Goal: Communication & Community: Answer question/provide support

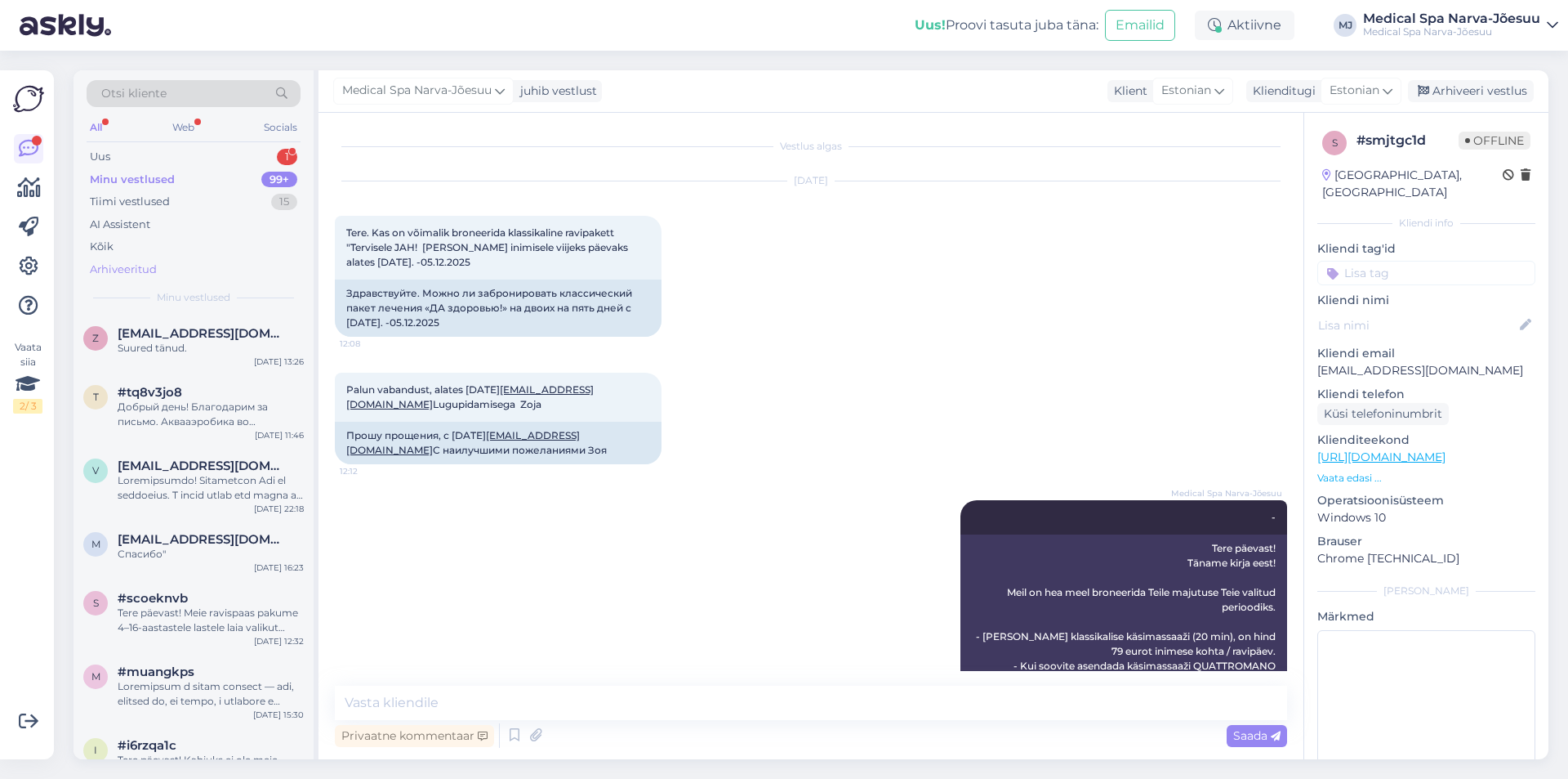
scroll to position [464, 0]
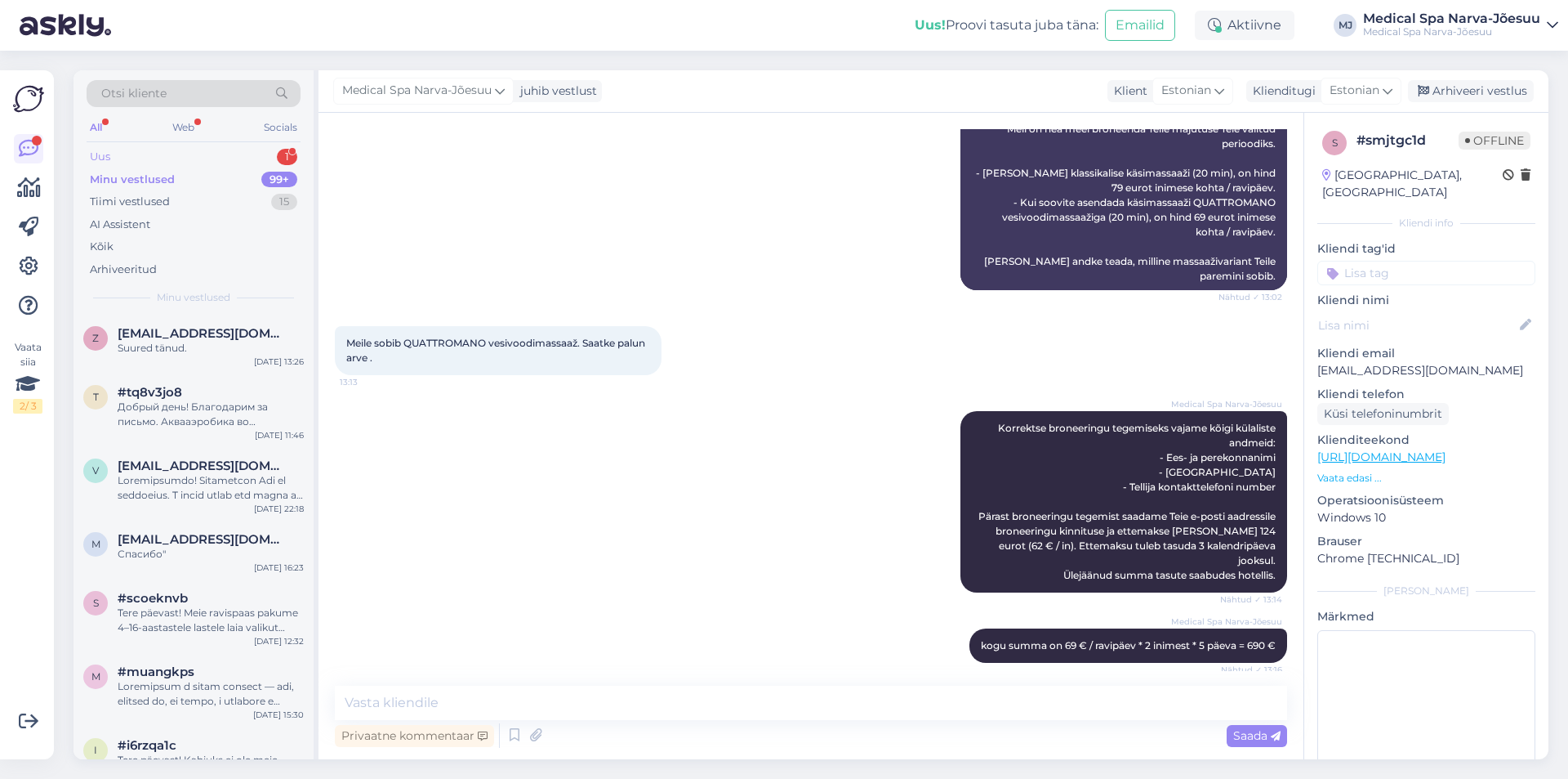
click at [155, 161] on div "Uus 1" at bounding box center [194, 157] width 214 height 23
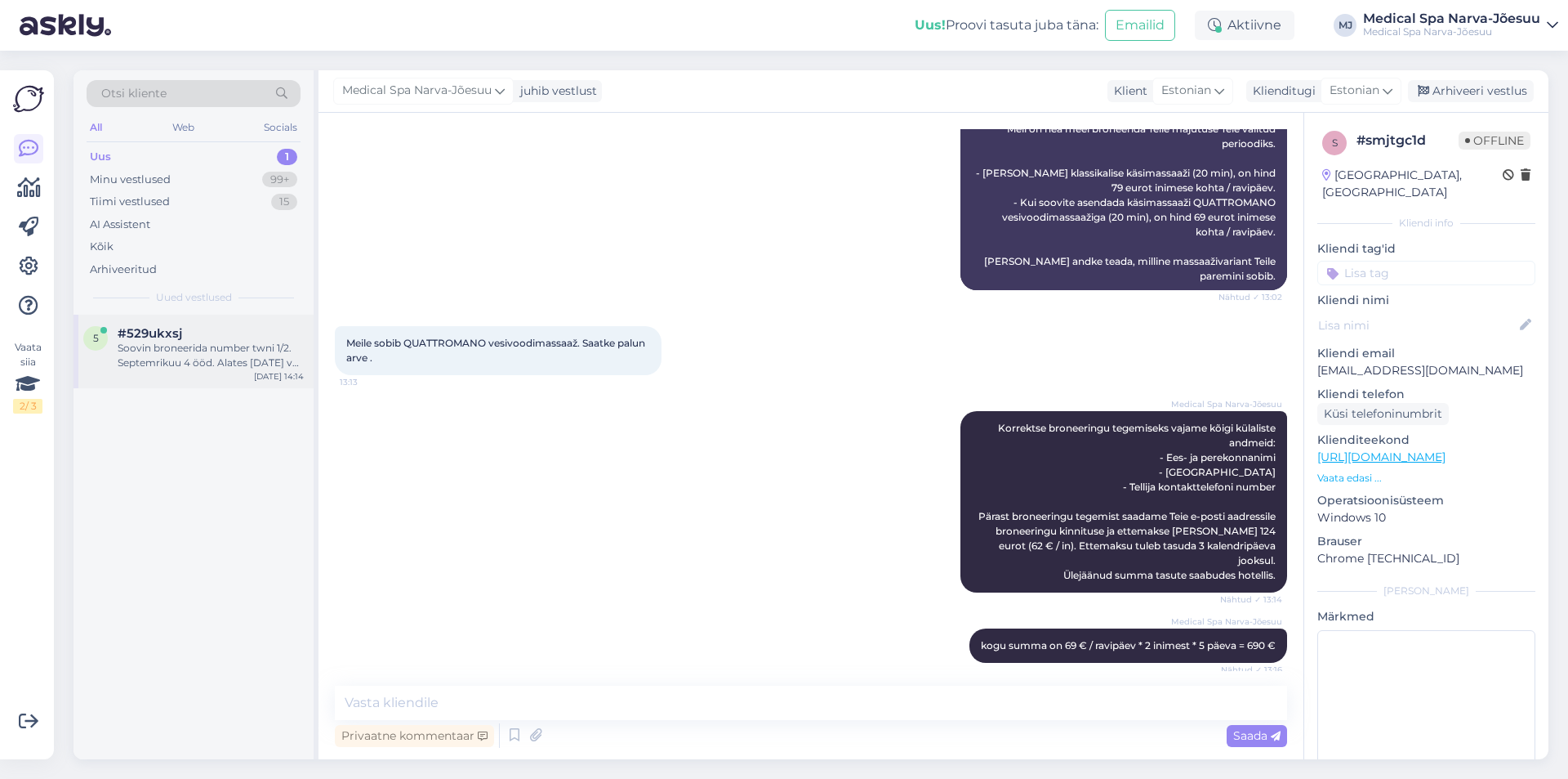
click at [159, 340] on div "Soovin broneerida number twni 1/2. Septemrikuu 4 ööd. Alates [DATE] või [DATE] …" at bounding box center [210, 355] width 186 height 30
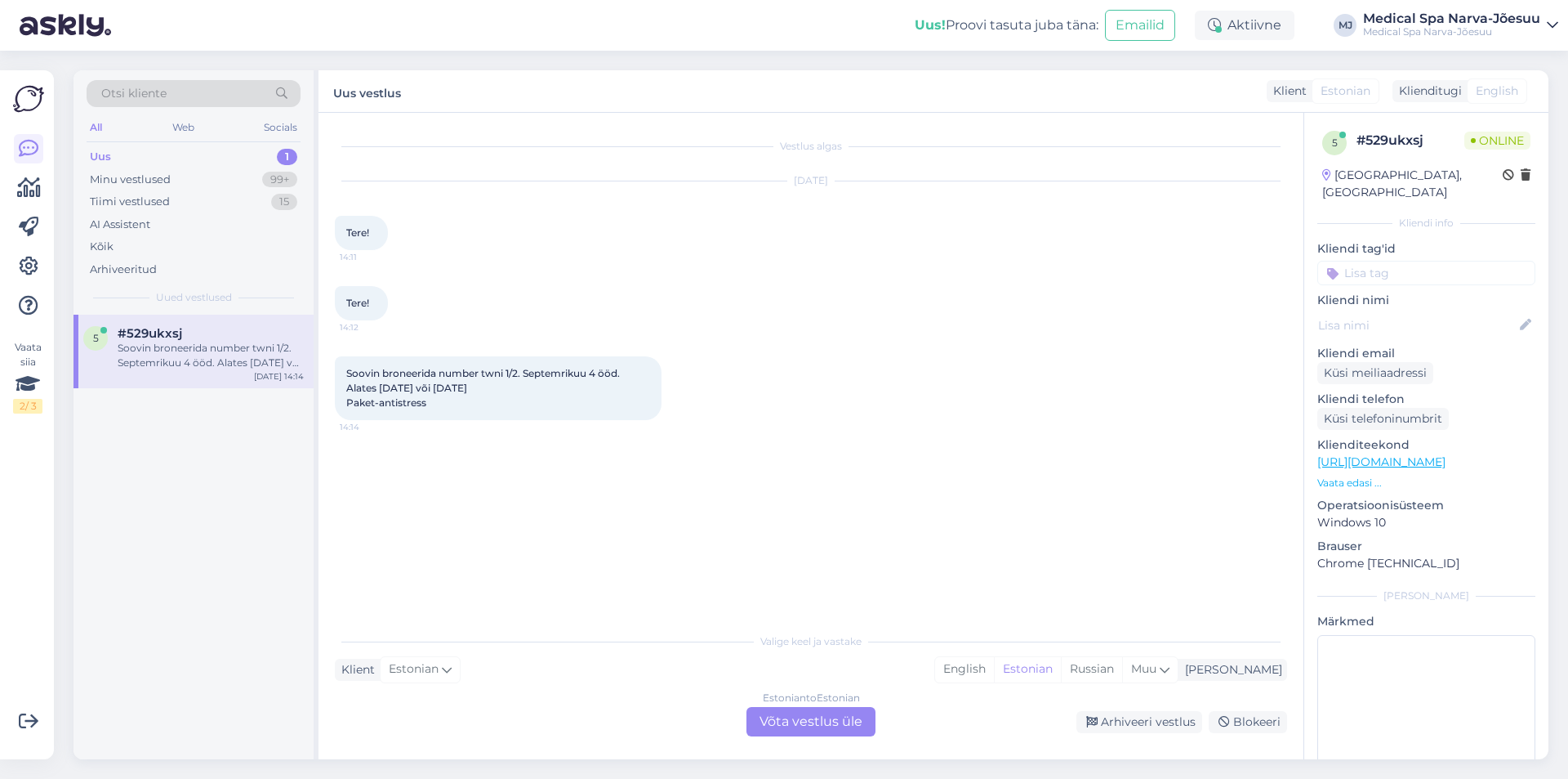
click at [817, 719] on div "Estonian to Estonian Võta vestlus üle" at bounding box center [810, 721] width 129 height 30
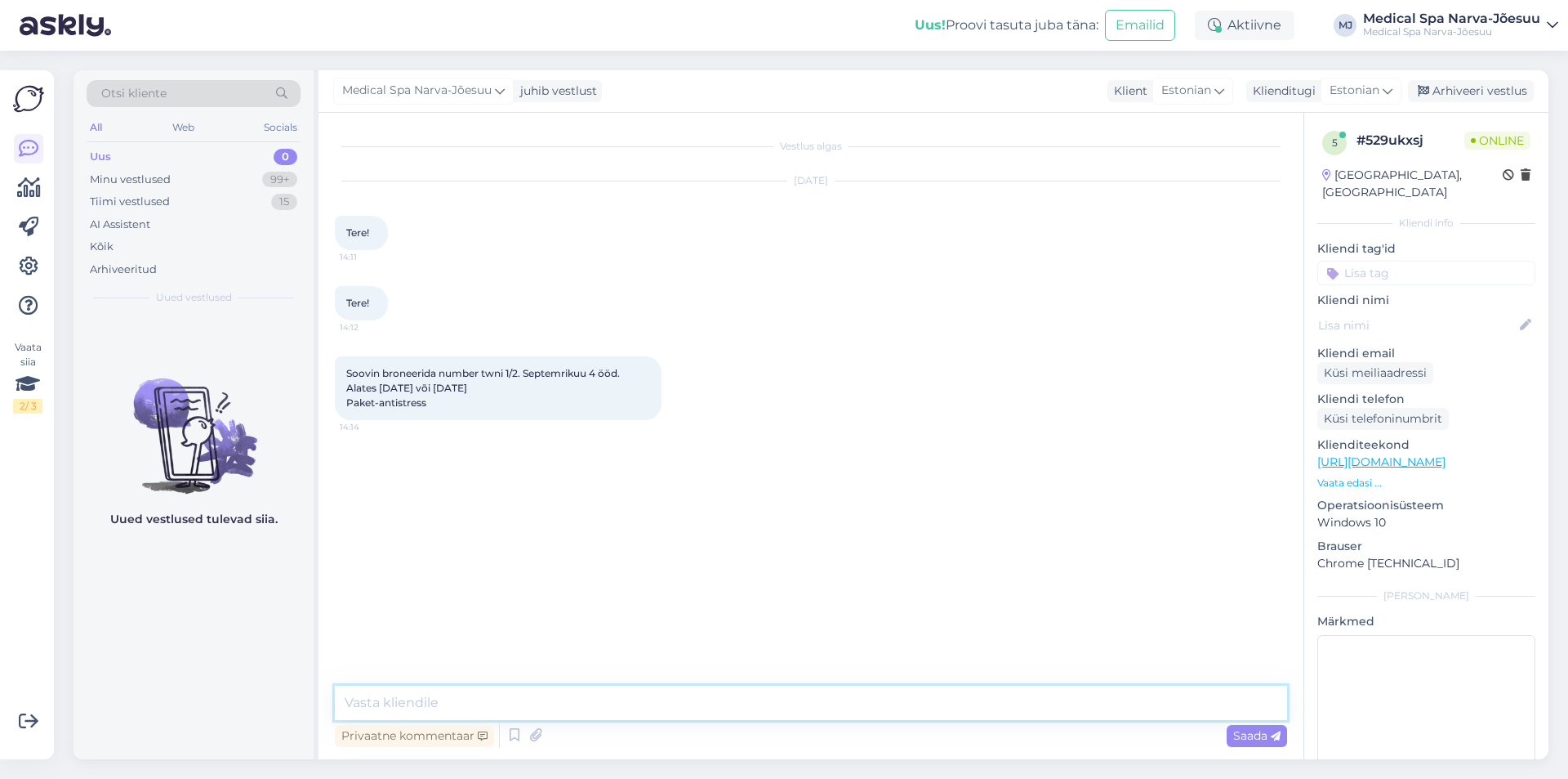
click at [486, 717] on textarea at bounding box center [810, 703] width 953 height 34
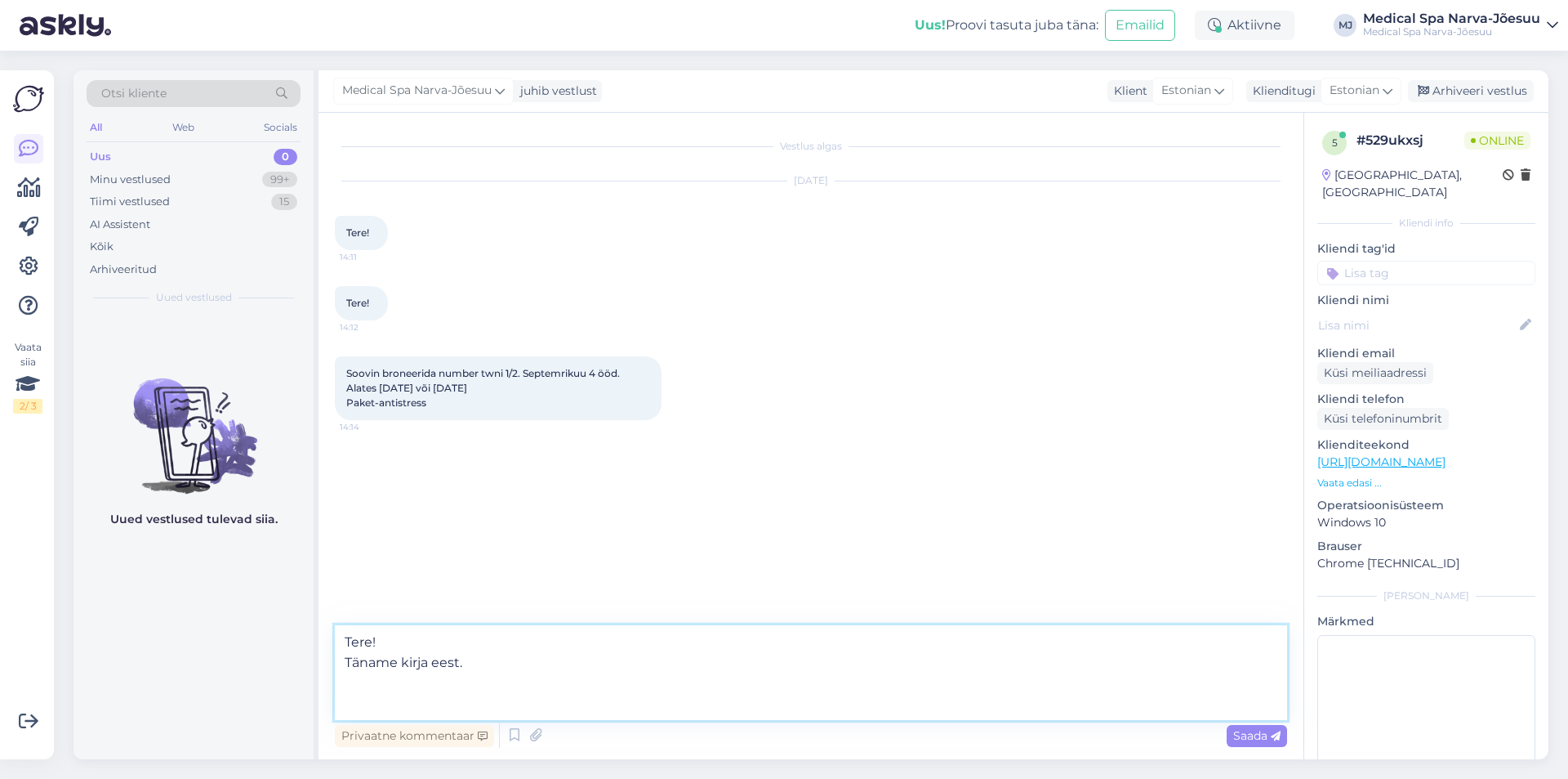
paste textarea "[PERSON_NAME] valitud perioodiks on müügis jäänud [PERSON_NAME] üks vaba Superi…"
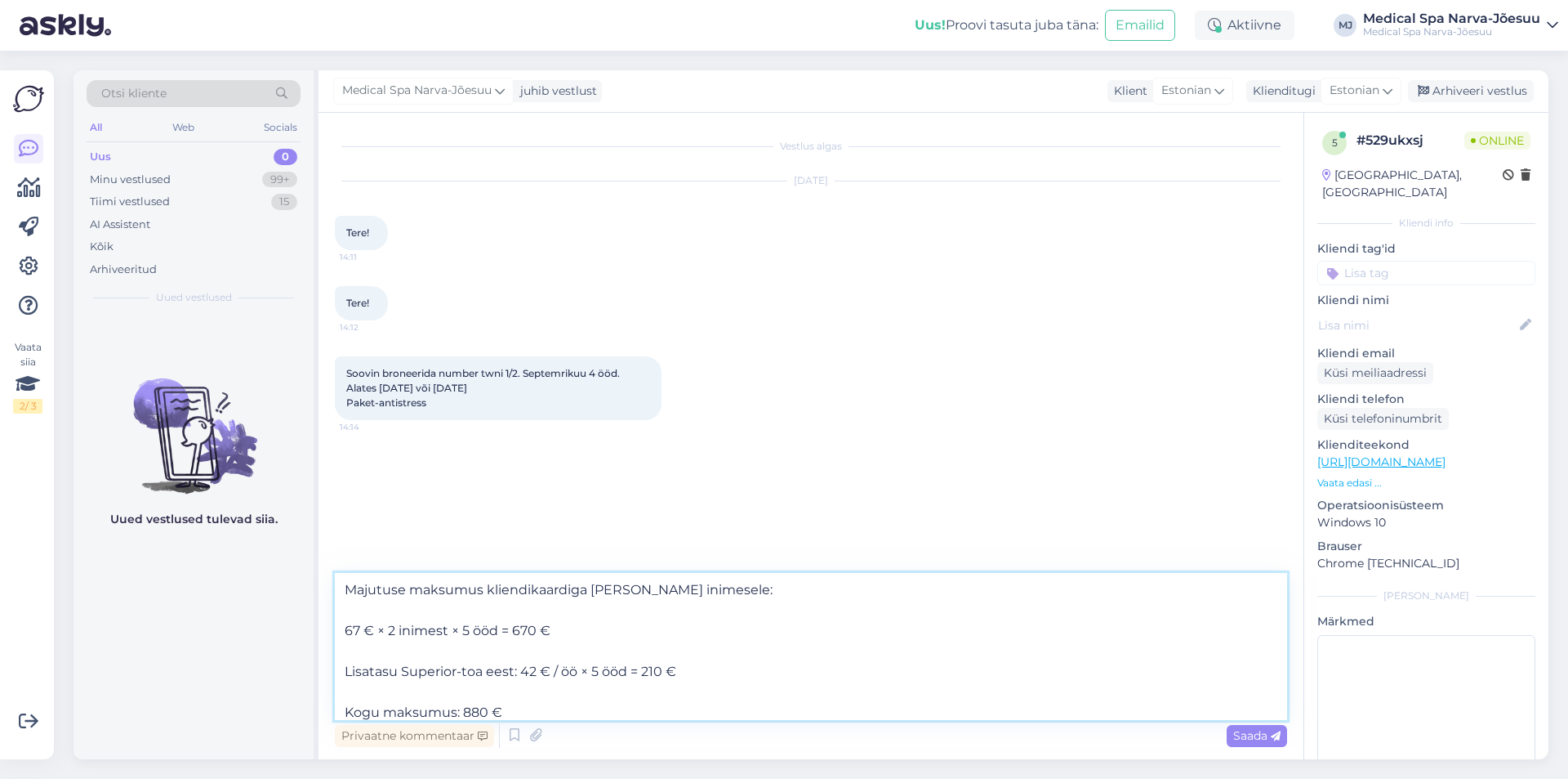
click at [342, 631] on textarea "Tere! Täname kirja eest. Teie valitud perioodiks on müügis jäänud [PERSON_NAME]…" at bounding box center [810, 646] width 953 height 147
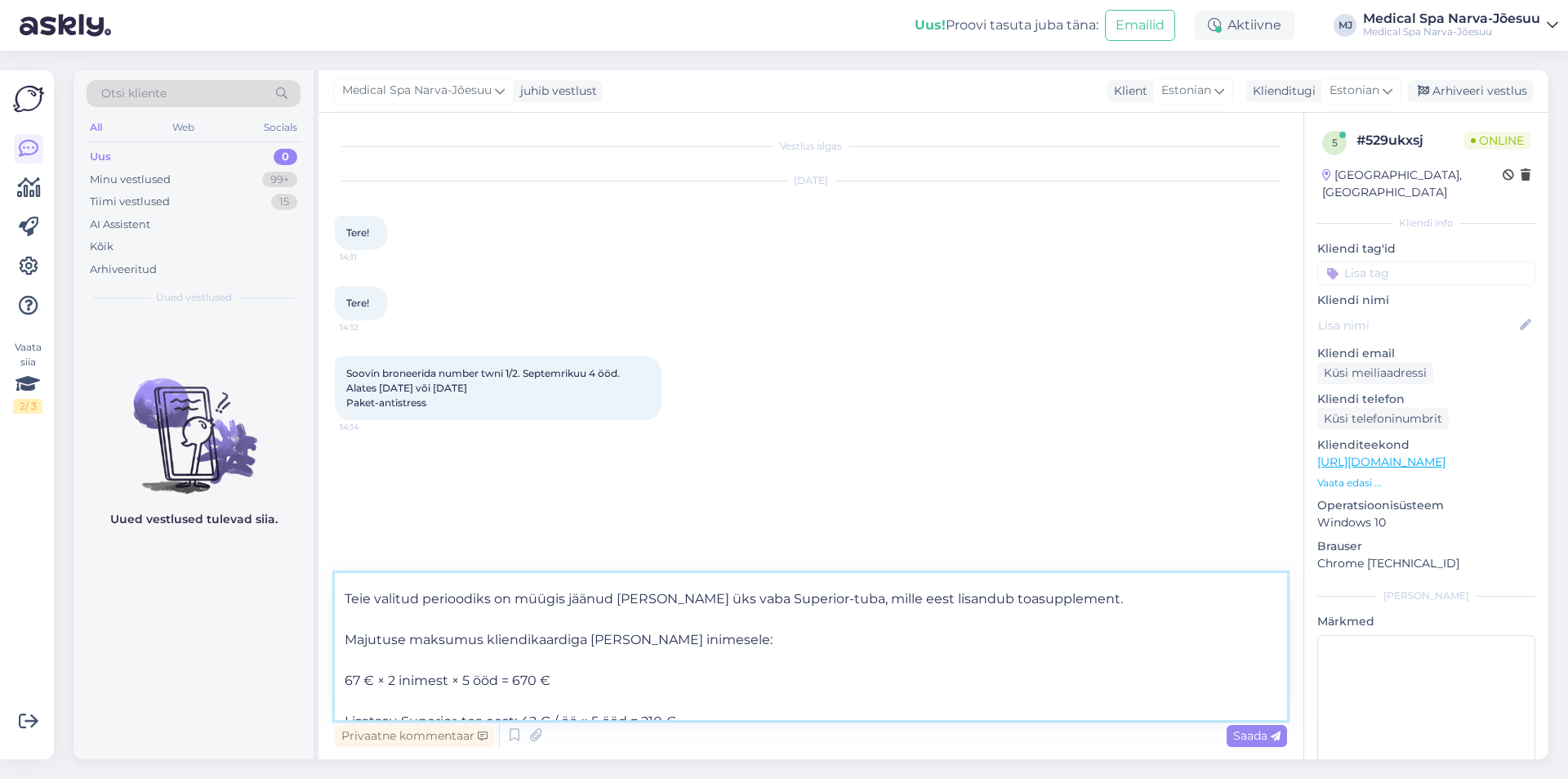
scroll to position [81, 0]
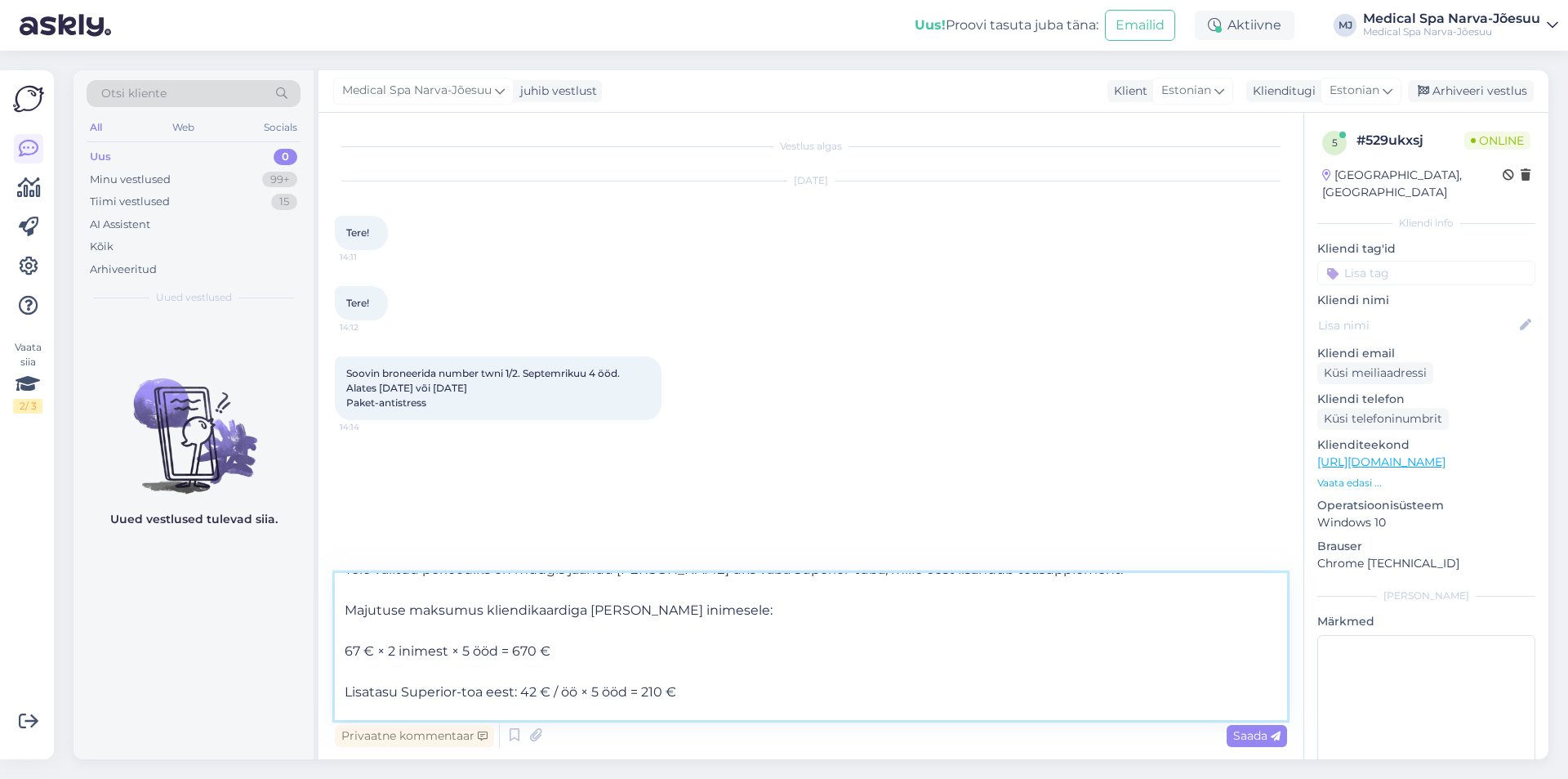
click at [342, 644] on textarea "Tere! Täname kirja eest. Teie valitud perioodiks on müügis jäänud [PERSON_NAME]…" at bounding box center [810, 646] width 953 height 147
click at [332, 689] on div "Vestlus algas [DATE] Tere! 14:11 Tere! 14:12 Soovin broneerida number twni 1/2.…" at bounding box center [810, 436] width 985 height 646
click at [338, 689] on textarea "Tere! Täname kirja eest. Teie valitud perioodiks on müügis jäänud [PERSON_NAME]…" at bounding box center [810, 646] width 953 height 147
click at [340, 709] on textarea "Tere! Täname kirja eest. Teie valitud perioodiks on müügis jäänud [PERSON_NAME]…" at bounding box center [810, 646] width 953 height 147
type textarea "Tere! Täname kirja eest. Teie valitud perioodiks on müügis jäänud [PERSON_NAME]…"
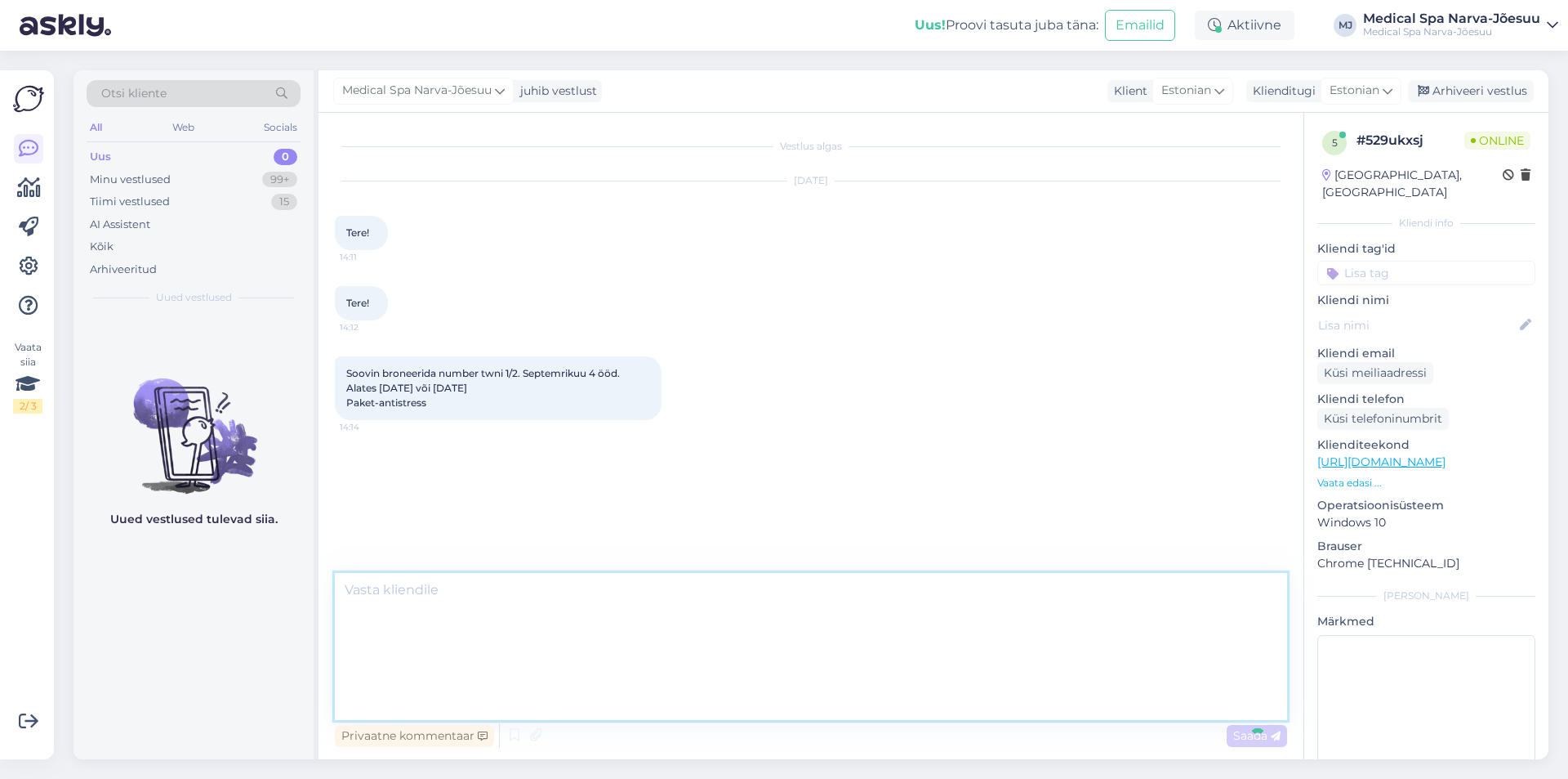
scroll to position [0, 0]
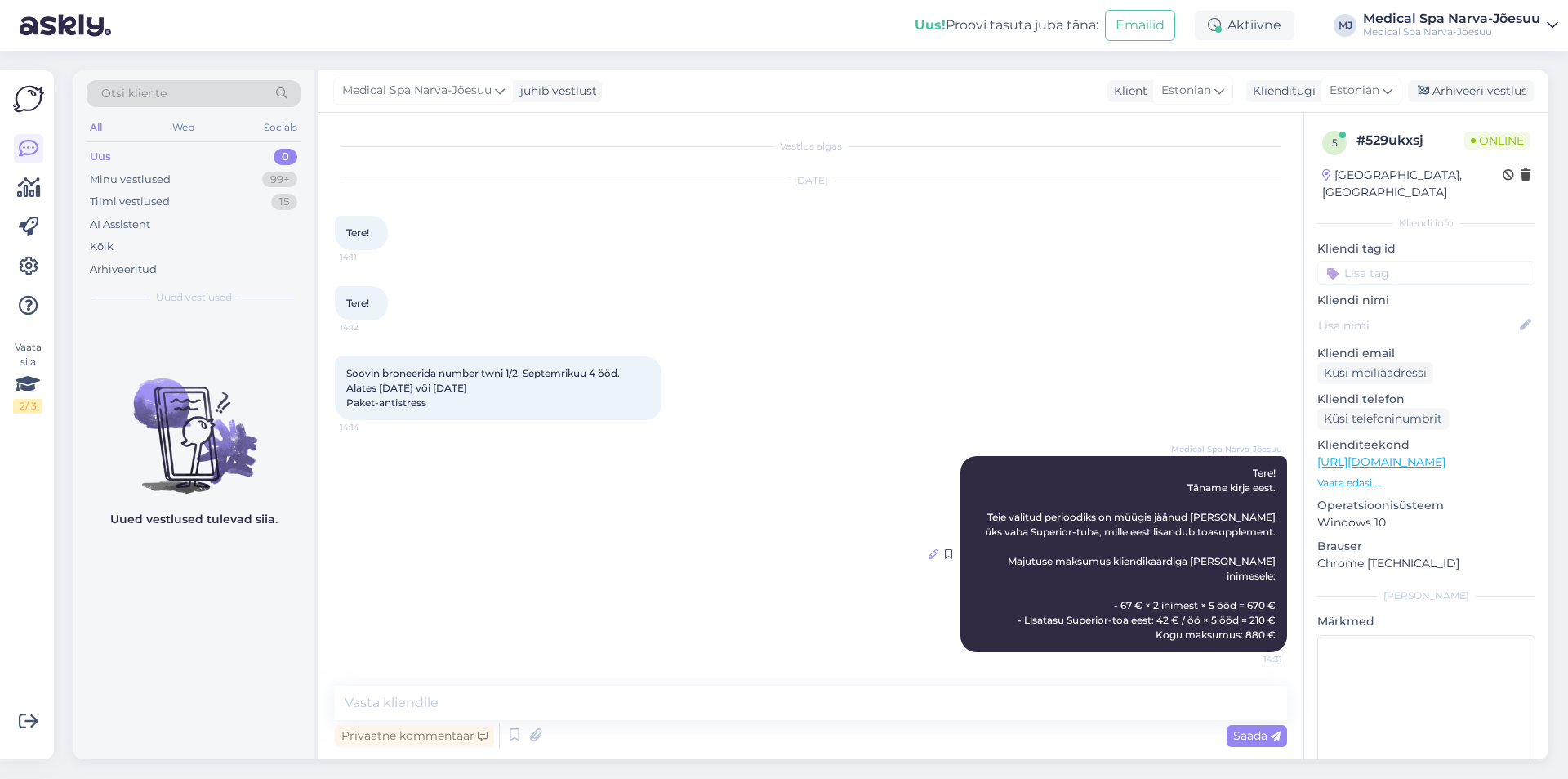
click at [933, 549] on icon at bounding box center [934, 553] width 10 height 10
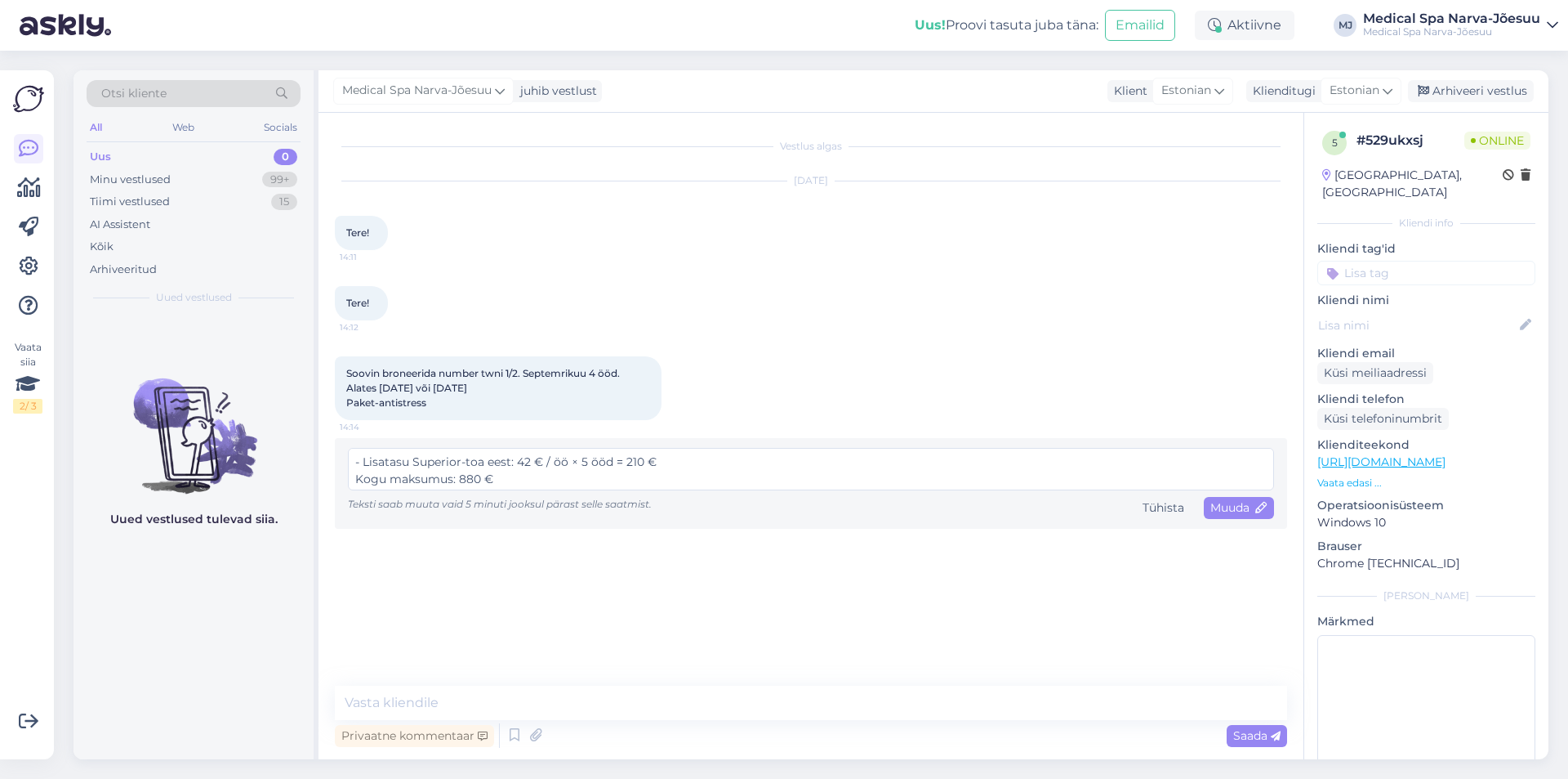
scroll to position [138, 0]
click at [668, 465] on textarea "Tere! Täname kirja eest. Teie valitud perioodiks on müügis jäänud [PERSON_NAME]…" at bounding box center [810, 468] width 926 height 42
click at [516, 471] on textarea "Tere! Täname kirja eest. Teie valitud perioodiks on müügis jäänud [PERSON_NAME]…" at bounding box center [810, 468] width 926 height 42
type textarea "Tere! Täname kirja eest. Teie valitud perioodiks on müügis jäänud [PERSON_NAME]…"
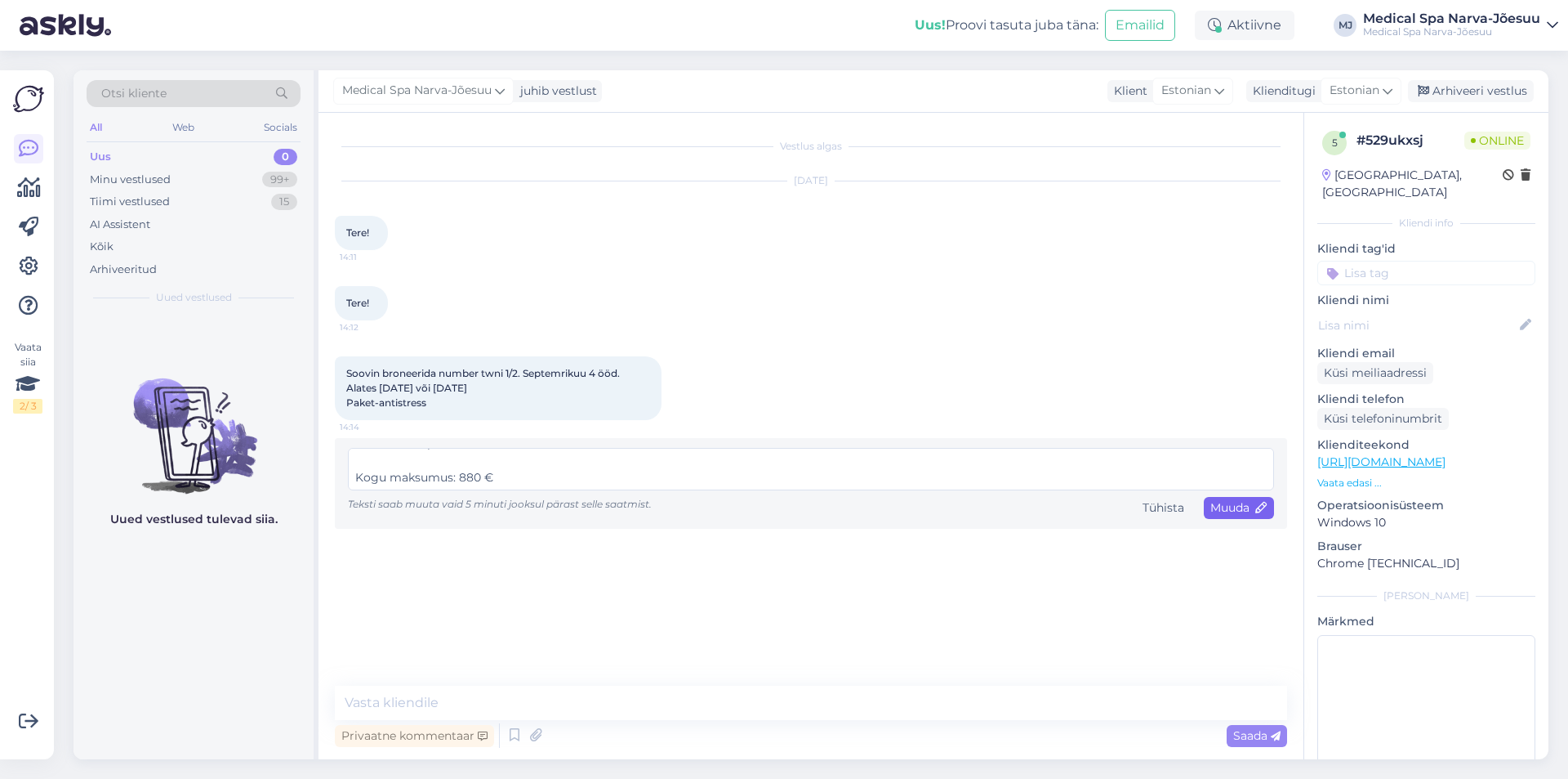
click at [1257, 505] on icon at bounding box center [1262, 509] width 11 height 11
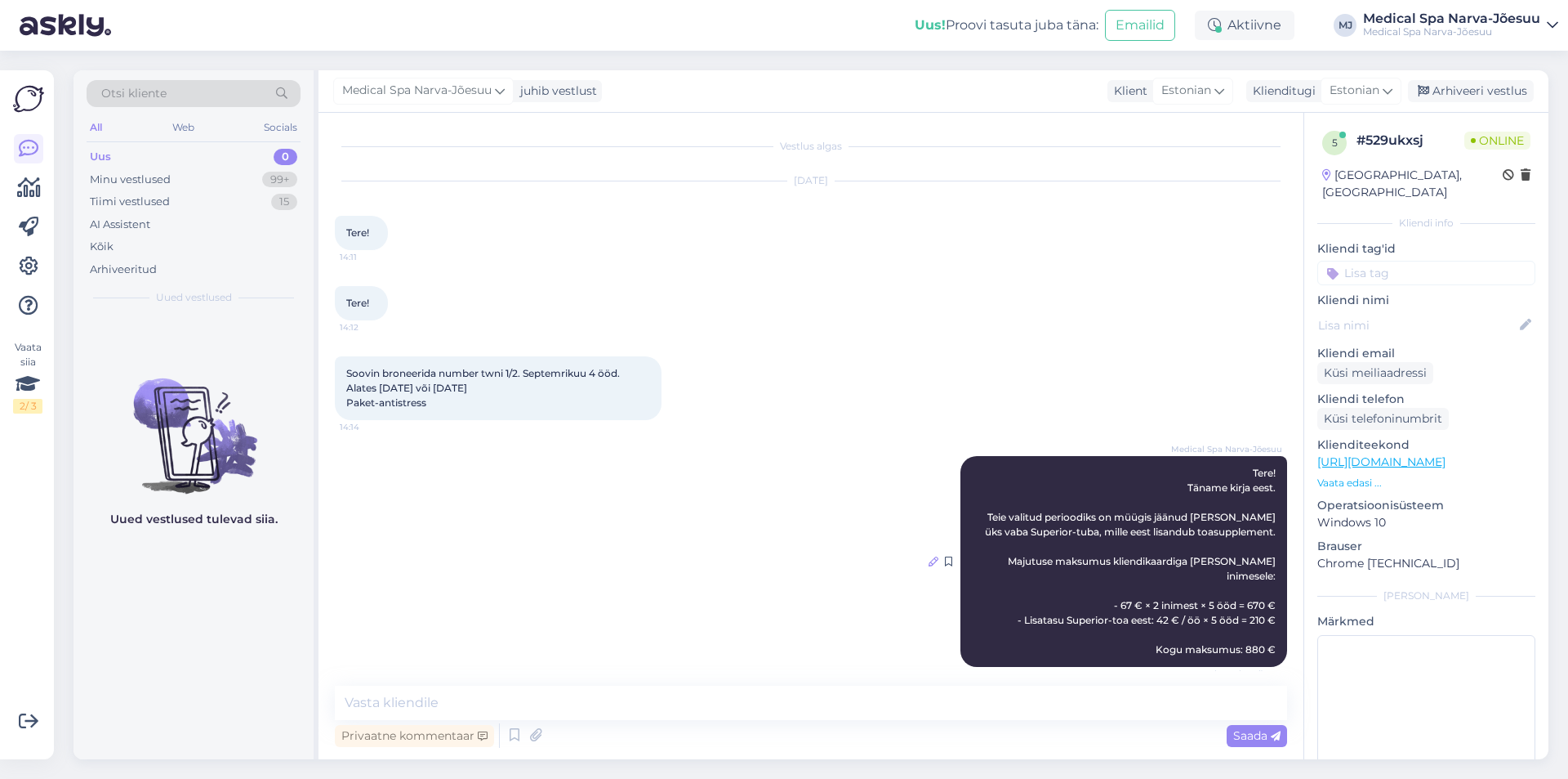
click at [933, 556] on icon at bounding box center [934, 561] width 10 height 10
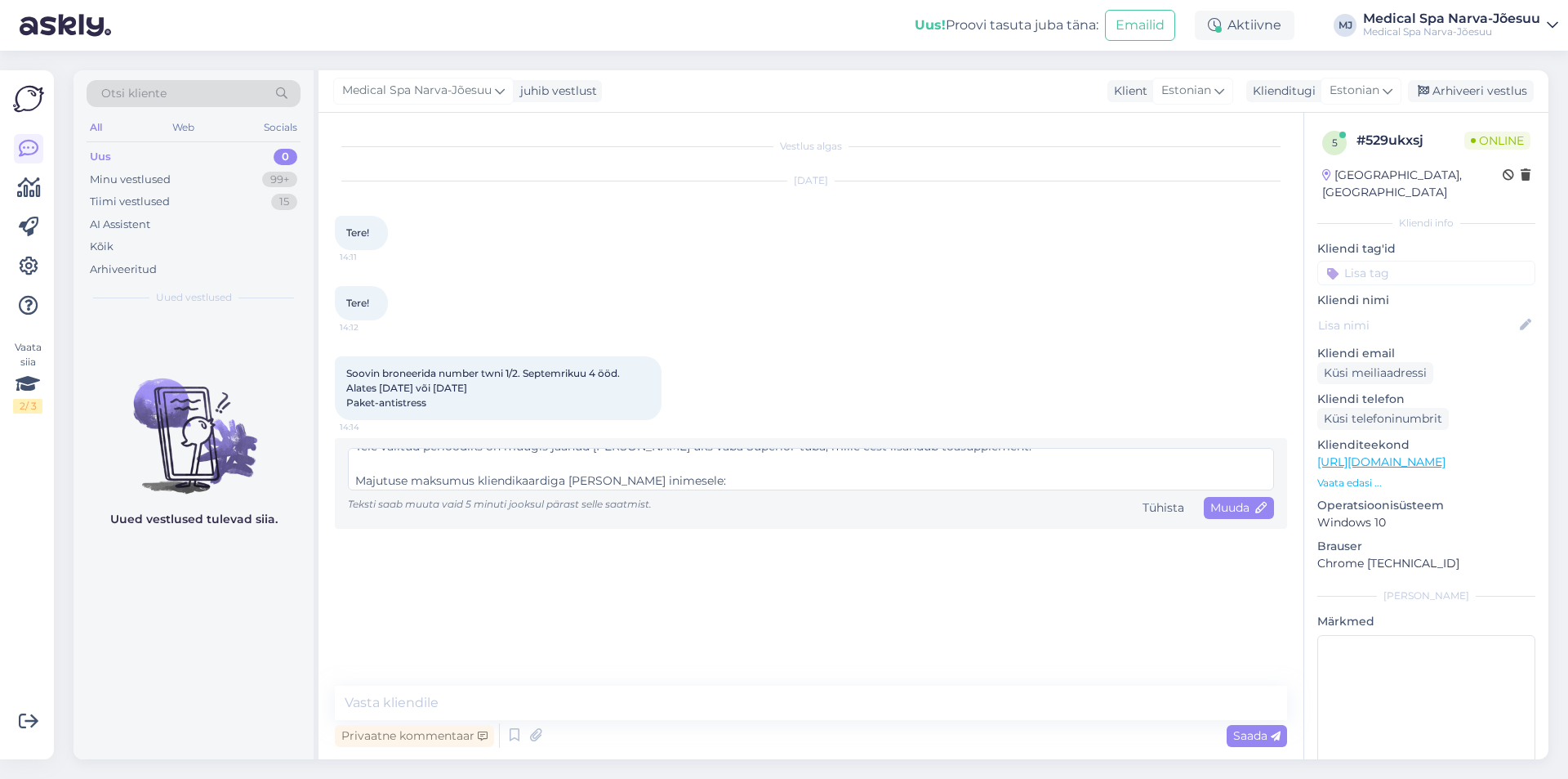
scroll to position [98, 0]
click at [359, 484] on textarea "Tere! Täname kirja eest. Teie valitud perioodiks on müügis jäänud [PERSON_NAME]…" at bounding box center [810, 468] width 926 height 42
click at [358, 465] on textarea "Tere! Täname kirja eest. Teie valitud perioodiks on müügis jäänud [PERSON_NAME]…" at bounding box center [810, 468] width 926 height 42
type textarea "Tere! Täname kirja eest. Teie valitud perioodiks on müügis jäänud [PERSON_NAME]…"
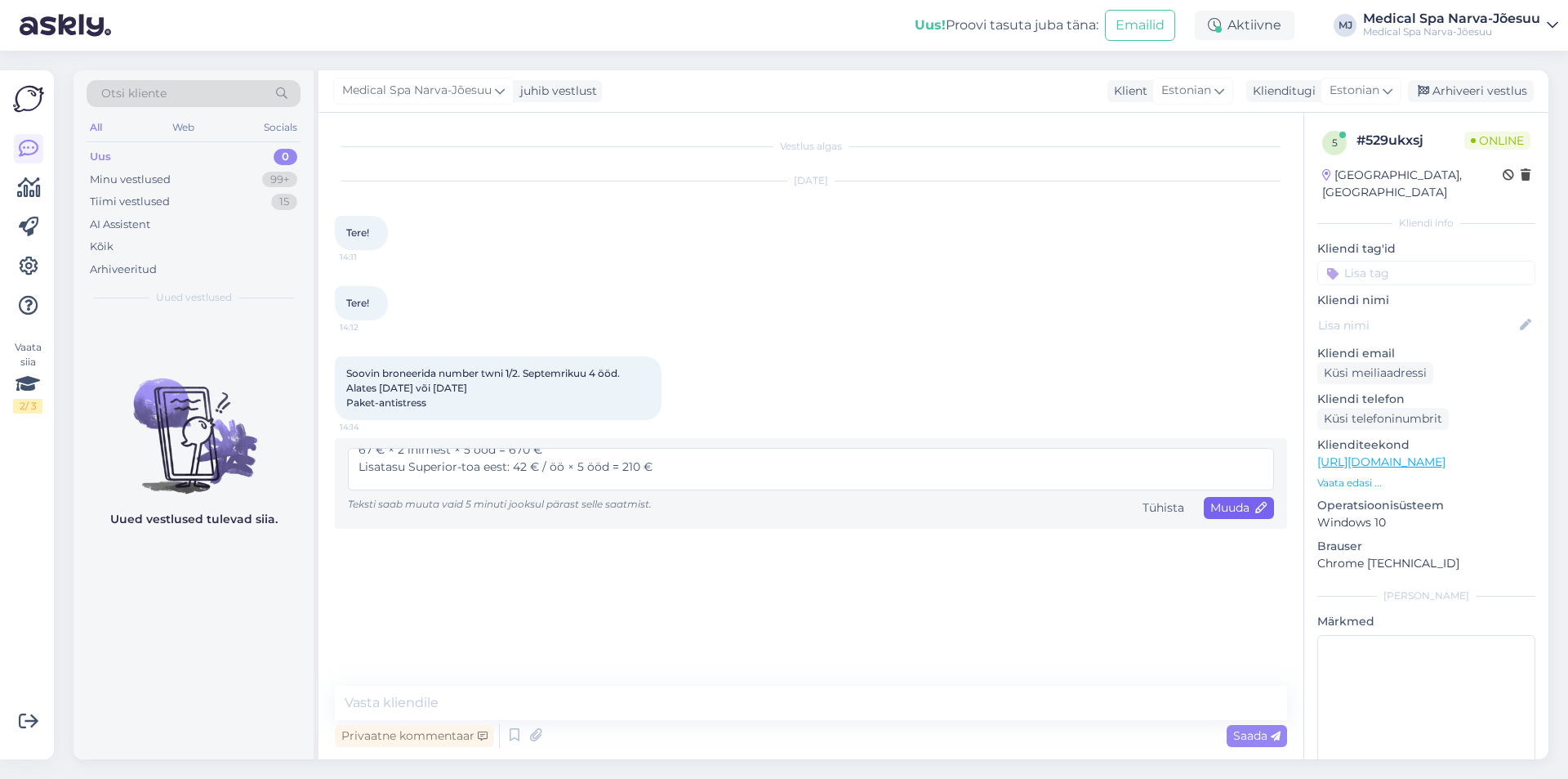
click at [1240, 498] on div "Muuda" at bounding box center [1239, 508] width 71 height 22
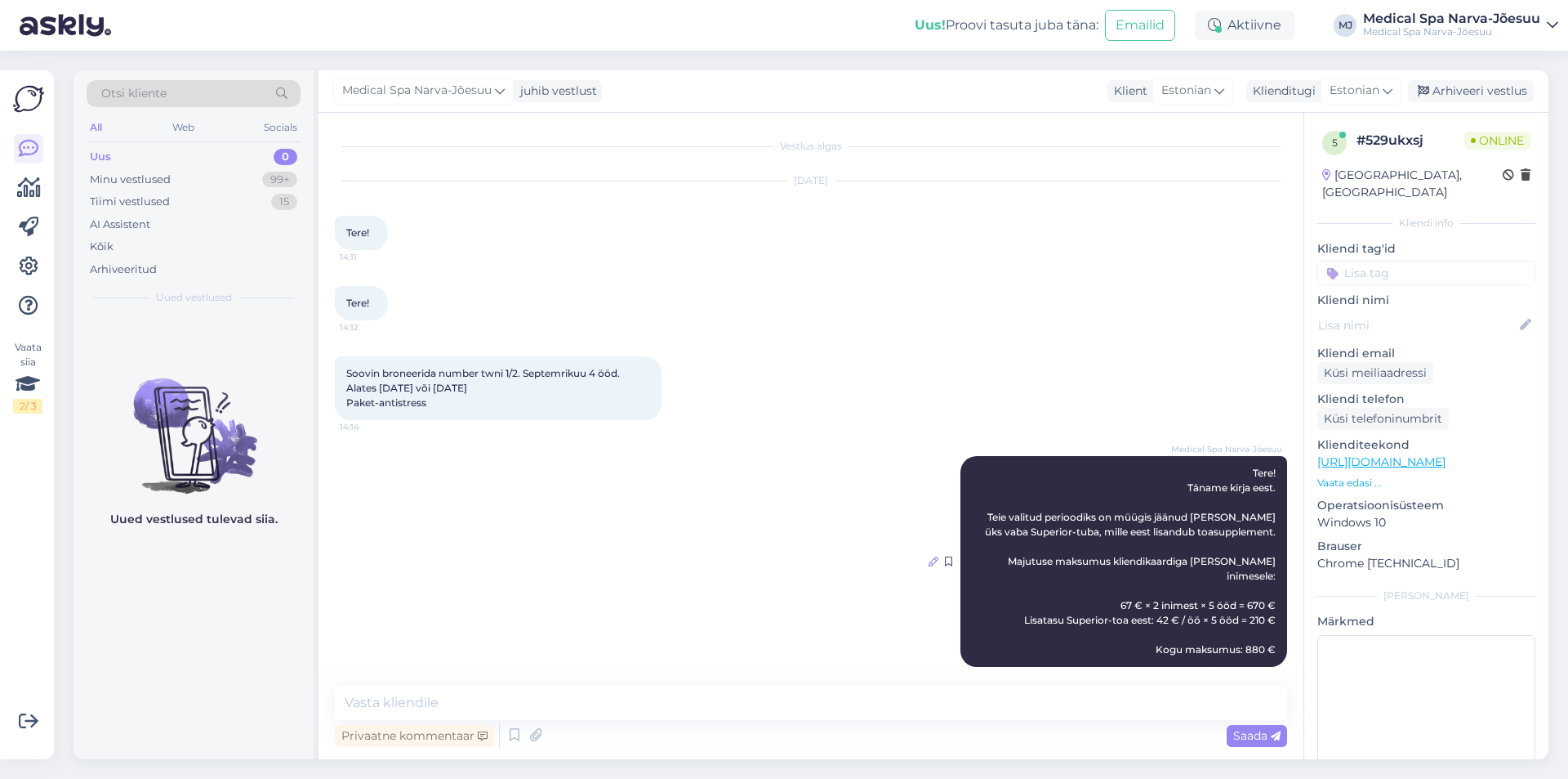
click at [936, 556] on icon at bounding box center [934, 561] width 10 height 10
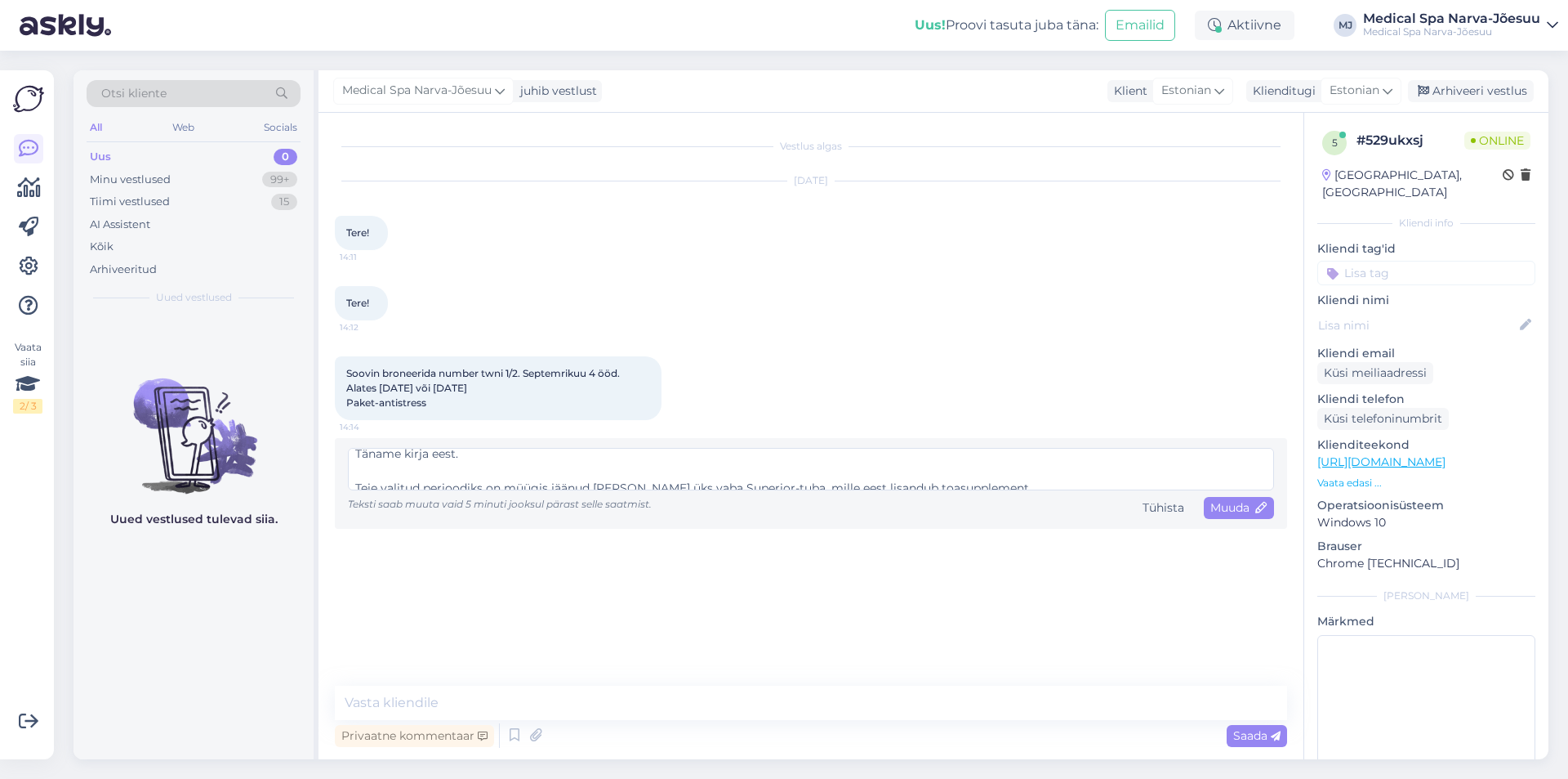
scroll to position [0, 0]
drag, startPoint x: 759, startPoint y: 476, endPoint x: 967, endPoint y: 472, distance: 208.0
click at [967, 472] on textarea "Tere! Täname kirja eest. Teie valitud perioodiks on müügis jäänud [PERSON_NAME]…" at bounding box center [810, 468] width 926 height 42
drag, startPoint x: 1026, startPoint y: 479, endPoint x: 997, endPoint y: 480, distance: 29.0
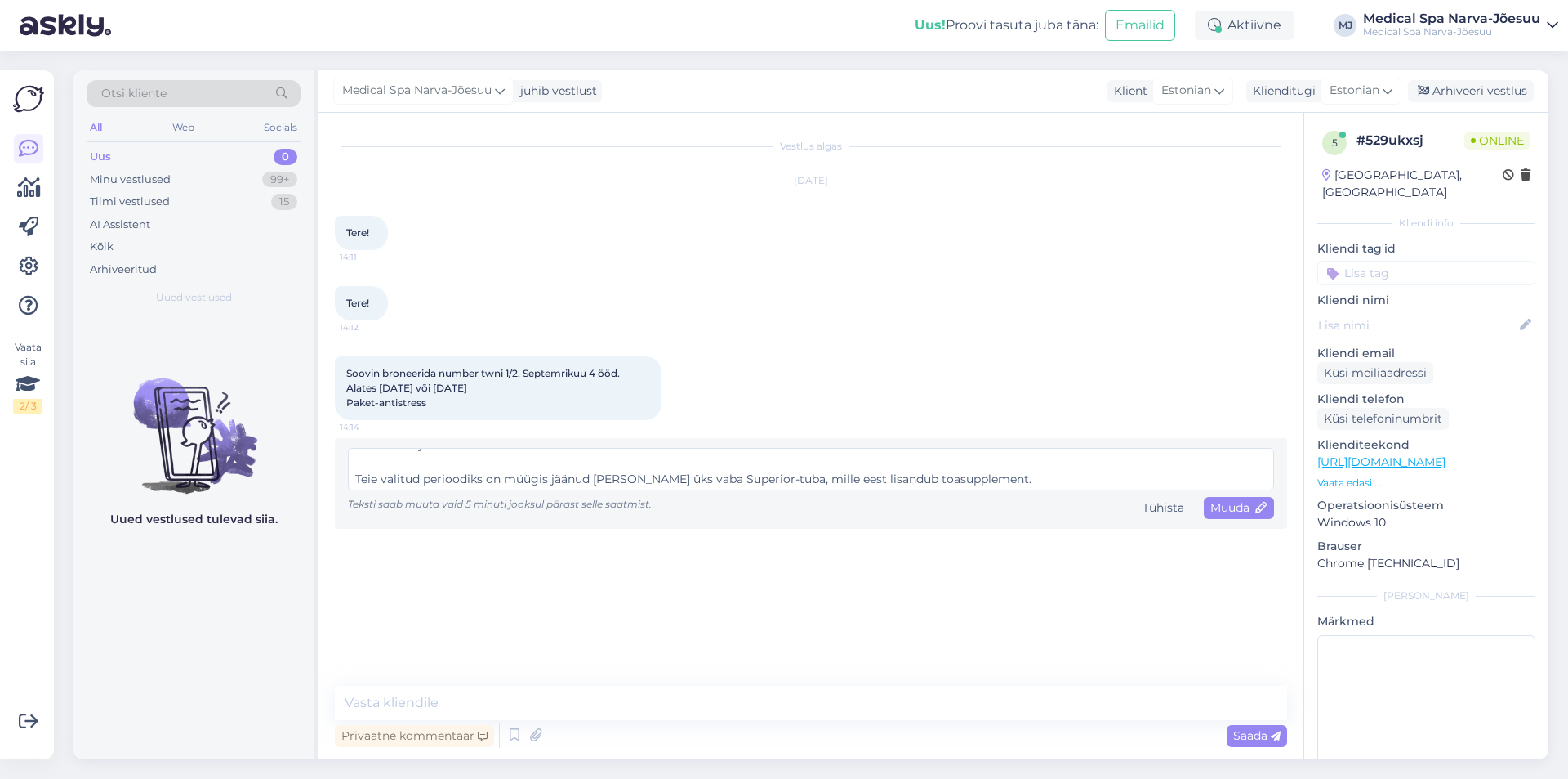
click at [1026, 480] on textarea "Tere! Täname kirja eest. Teie valitud perioodiks on müügis jäänud [PERSON_NAME]…" at bounding box center [810, 468] width 926 height 42
drag, startPoint x: 993, startPoint y: 481, endPoint x: 839, endPoint y: 464, distance: 154.9
click at [839, 464] on textarea "Tere! Täname kirja eest. Teie valitud perioodiks on müügis jäänud [PERSON_NAME]…" at bounding box center [810, 468] width 926 height 42
click at [964, 456] on textarea "Tere! Täname kirja eest. Teie valitud perioodiks on müügis jäänud [PERSON_NAME]…" at bounding box center [810, 468] width 926 height 42
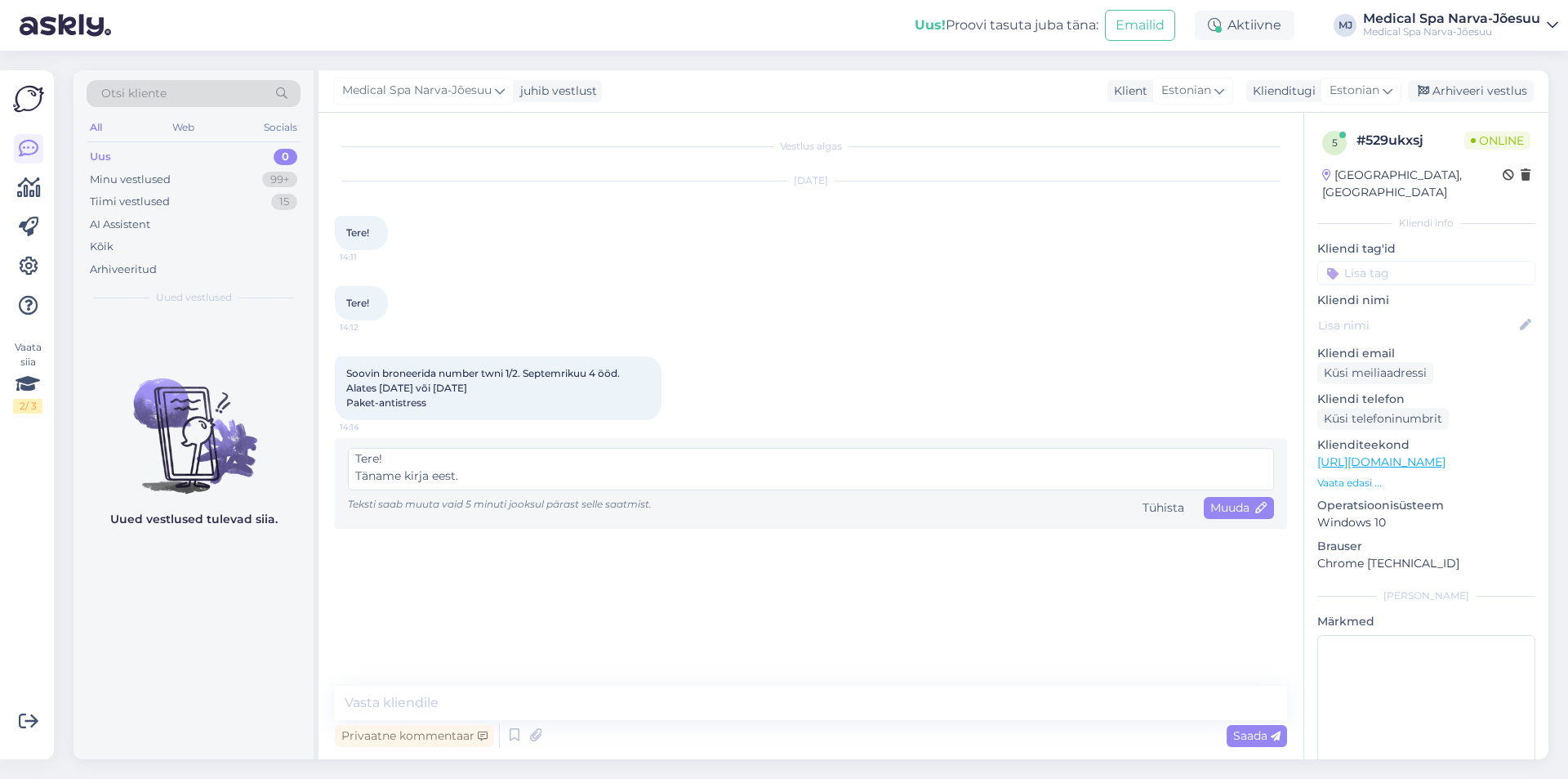
scroll to position [0, 0]
drag, startPoint x: 959, startPoint y: 455, endPoint x: 891, endPoint y: 471, distance: 69.9
click at [891, 471] on textarea "Tere! Täname kirja eest. Teie valitud perioodiks on müügis jäänud [PERSON_NAME]…" at bounding box center [810, 468] width 926 height 42
drag, startPoint x: 880, startPoint y: 475, endPoint x: 835, endPoint y: 481, distance: 45.4
click at [880, 476] on textarea "Tere! Täname kirja eest. Teie valitud perioodiks on müügis jäänud [PERSON_NAME]…" at bounding box center [810, 468] width 926 height 42
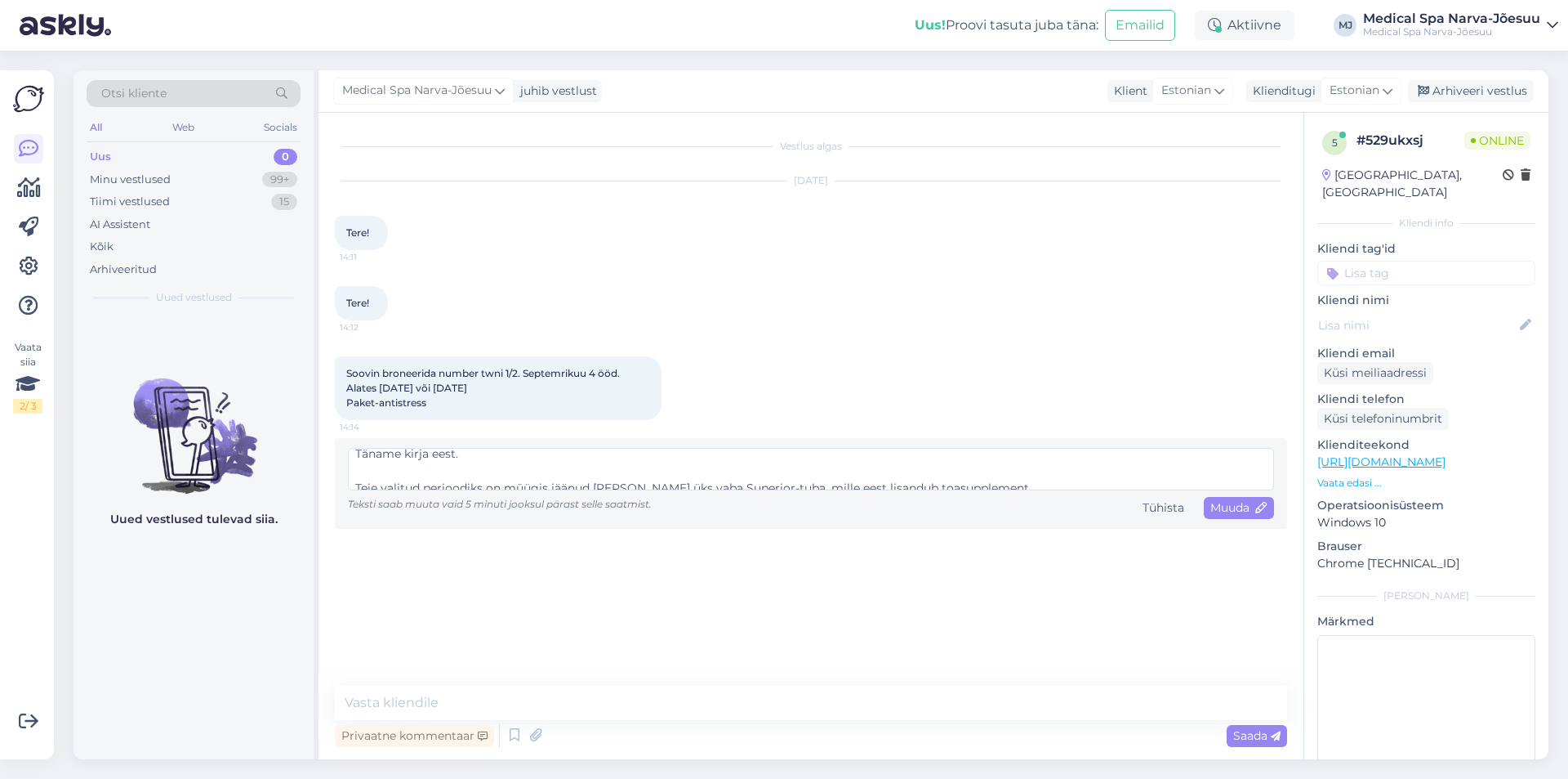
scroll to position [32, 0]
click at [772, 486] on textarea "Tere! Täname kirja eest. Teie valitud perioodiks on müügis jäänud [PERSON_NAME]…" at bounding box center [810, 468] width 926 height 42
click at [769, 476] on textarea "Tere! Täname kirja eest. Teie valitud perioodiks on müügis jäänud [PERSON_NAME]…" at bounding box center [810, 468] width 926 height 42
click at [763, 478] on textarea "Tere! Täname kirja eest. Teie valitud perioodiks on müügis jäänud [PERSON_NAME]…" at bounding box center [810, 468] width 926 height 42
click at [977, 478] on textarea "Tere! Täname kirja eest. Teie valitud perioodiks on müügis jäänud [PERSON_NAME]…" at bounding box center [810, 468] width 926 height 42
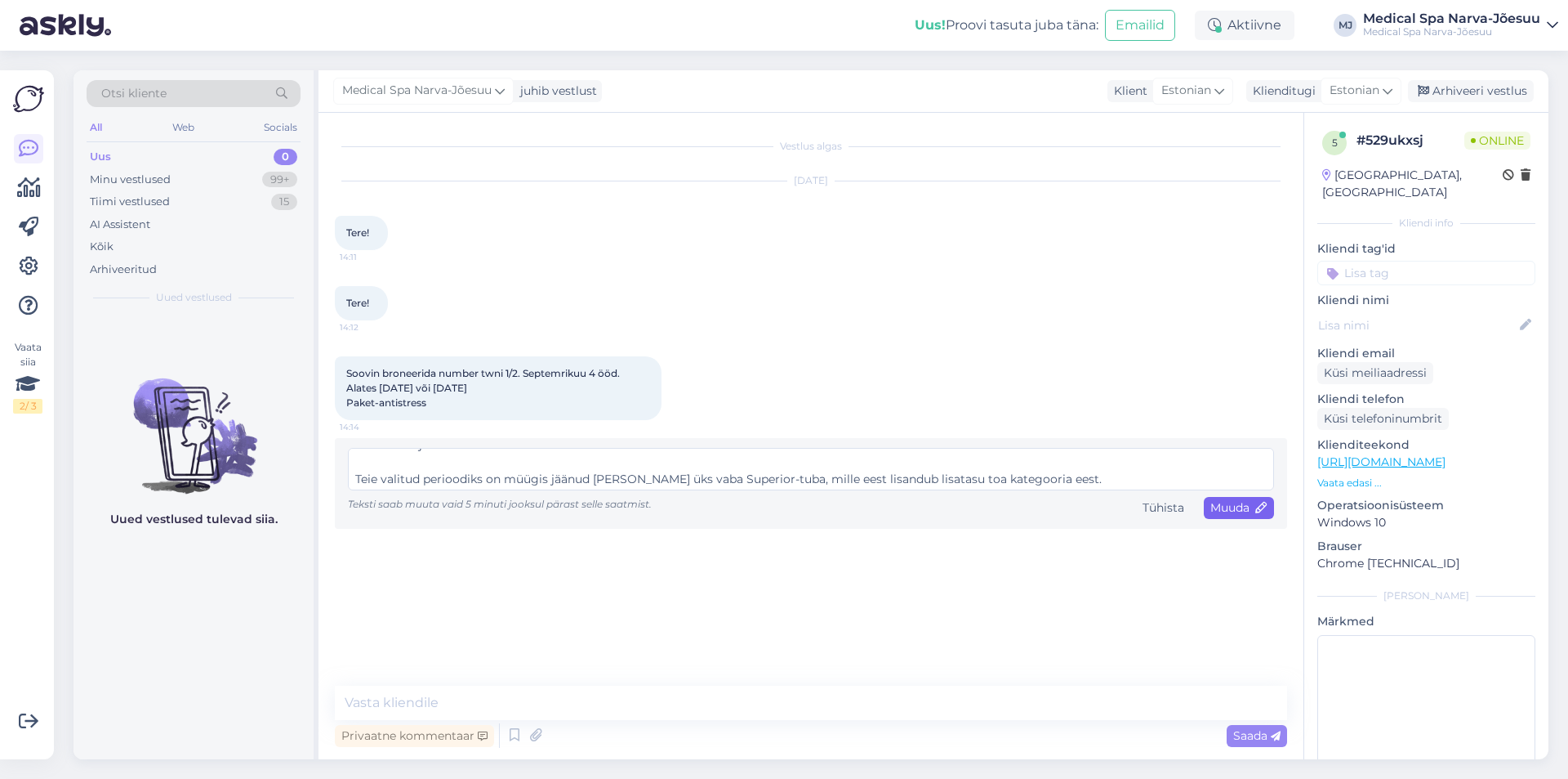
type textarea "Tere! Täname kirja eest. Teie valitud perioodiks on müügis jäänud [PERSON_NAME]…"
click at [1256, 503] on span "Muuda" at bounding box center [1239, 507] width 57 height 14
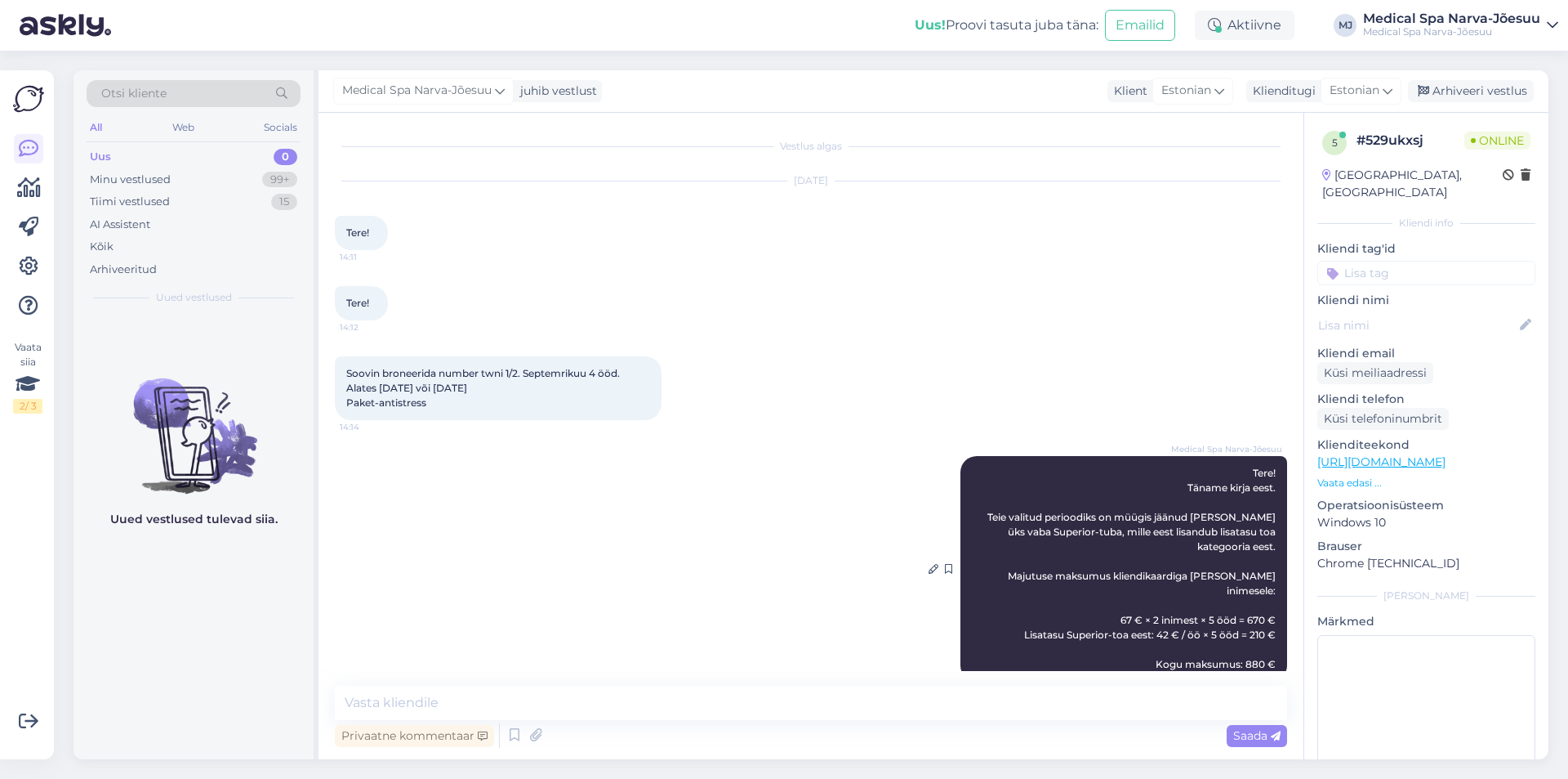
scroll to position [14, 0]
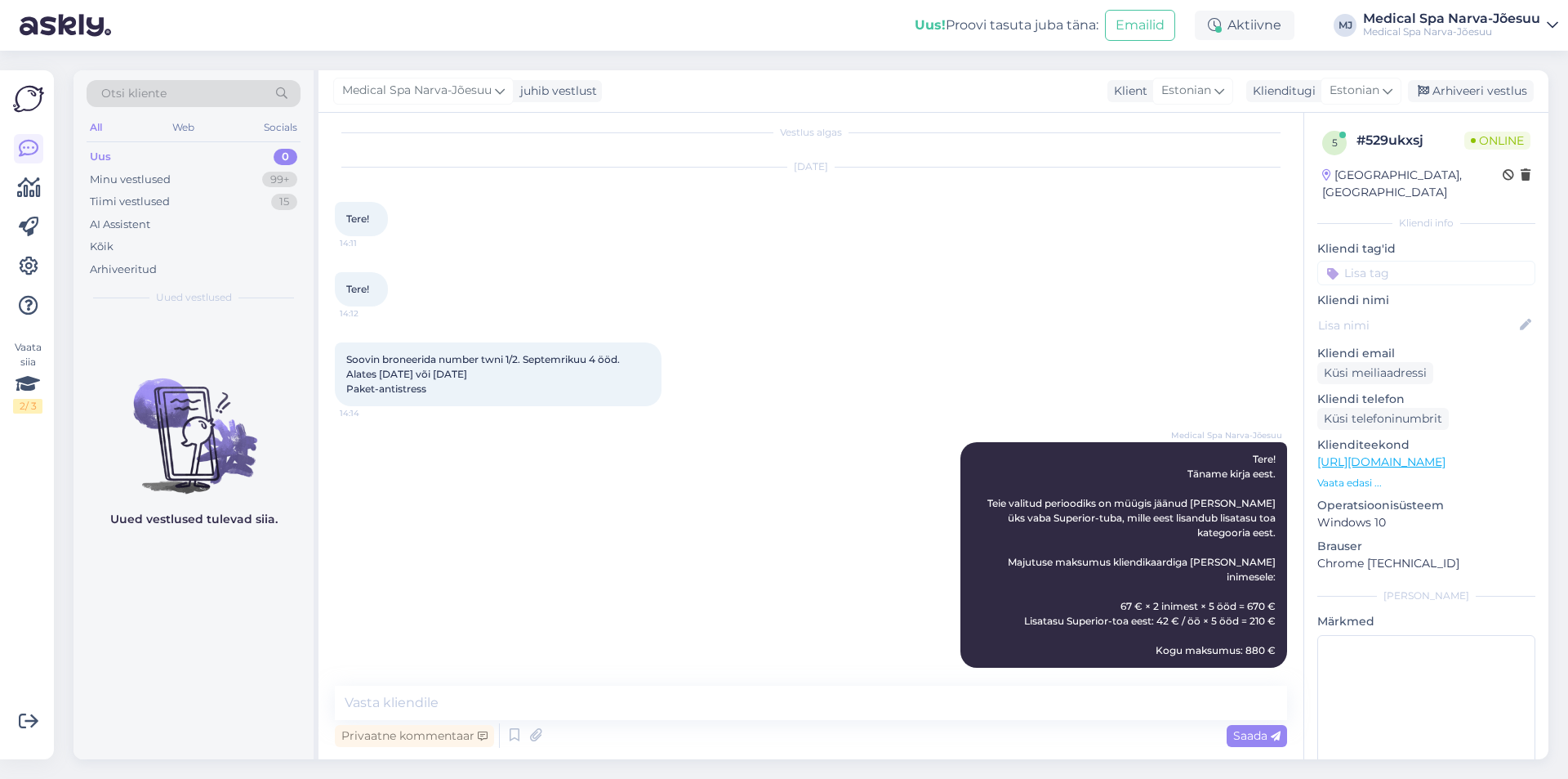
click at [1345, 475] on p "Vaata edasi ..." at bounding box center [1427, 482] width 218 height 14
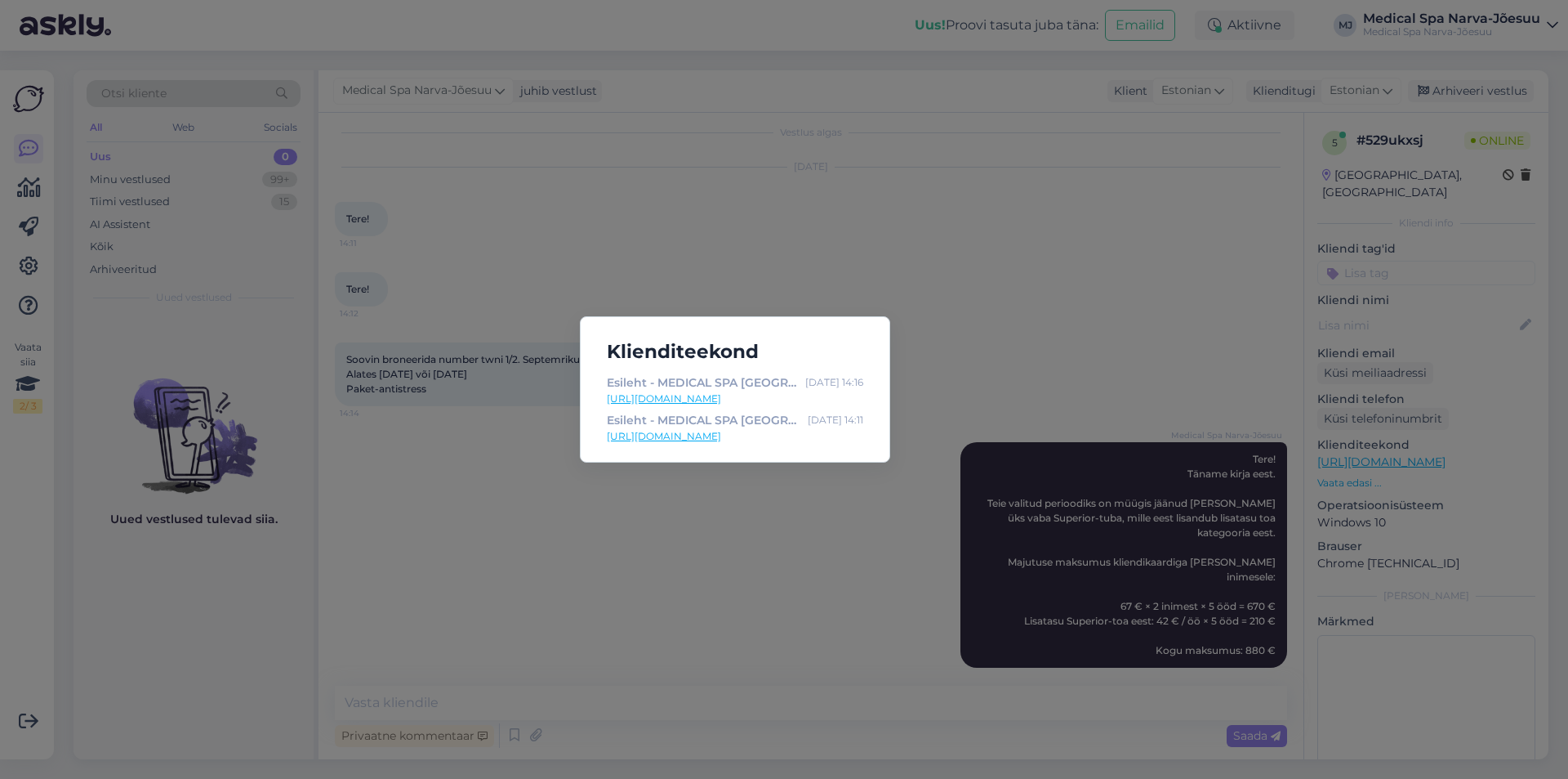
click at [1147, 356] on div "Klienditeekond Esileht - MEDICAL SPA [GEOGRAPHIC_DATA] [DATE] 14:16 [URL][DOMAI…" at bounding box center [784, 389] width 1568 height 779
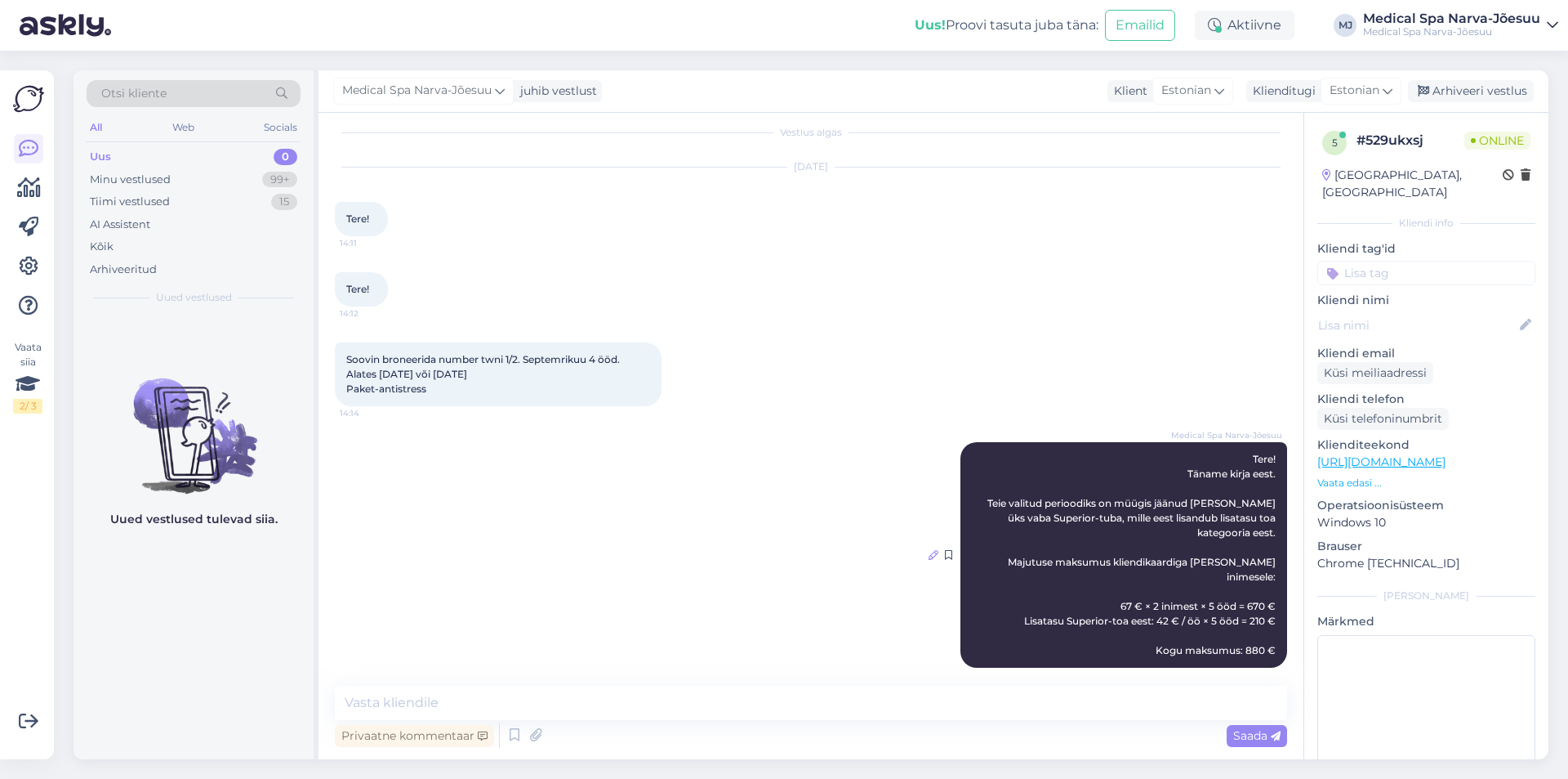
click at [929, 550] on icon at bounding box center [934, 554] width 10 height 10
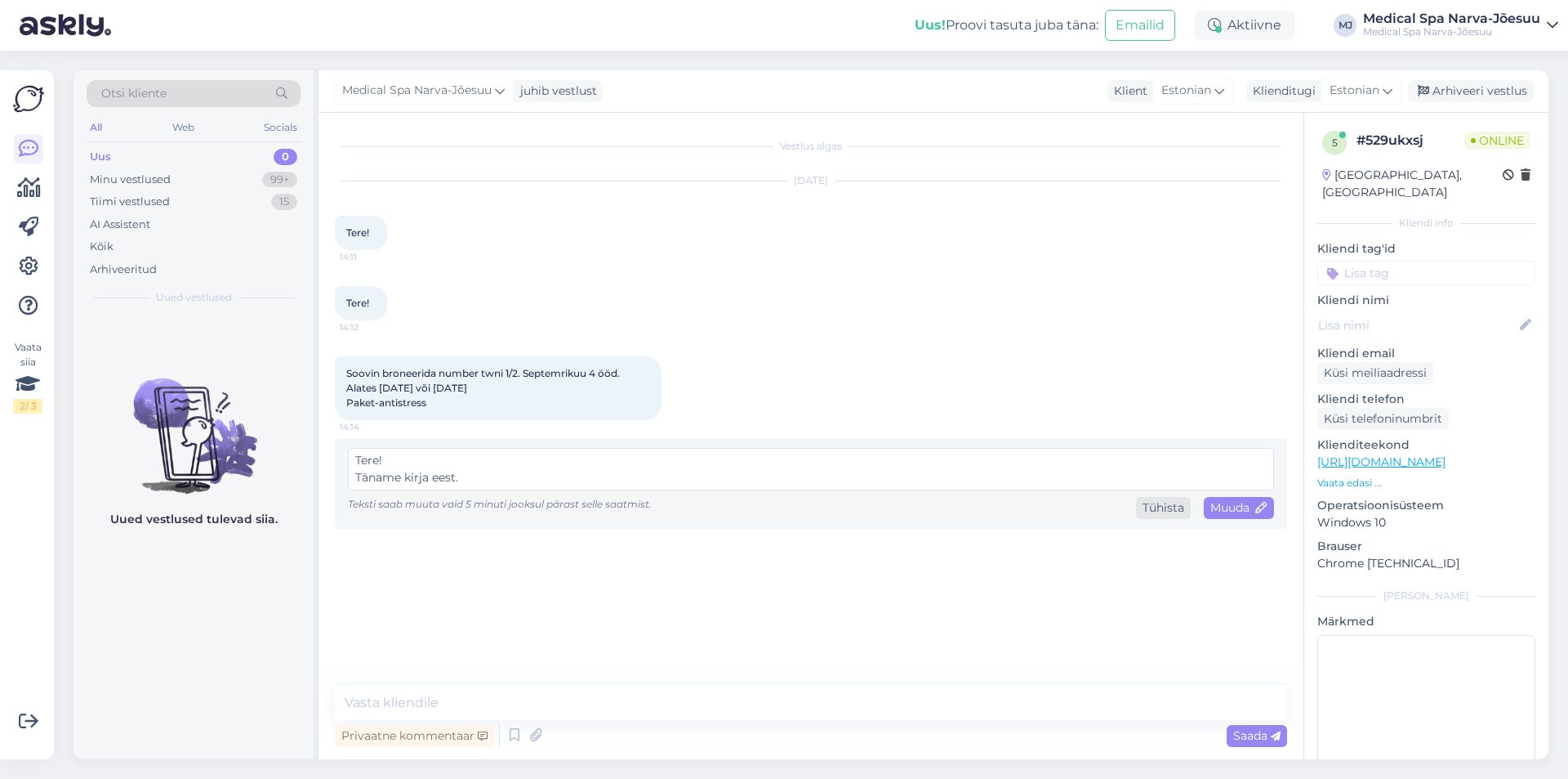
click at [1148, 509] on div "Tühista" at bounding box center [1163, 508] width 54 height 22
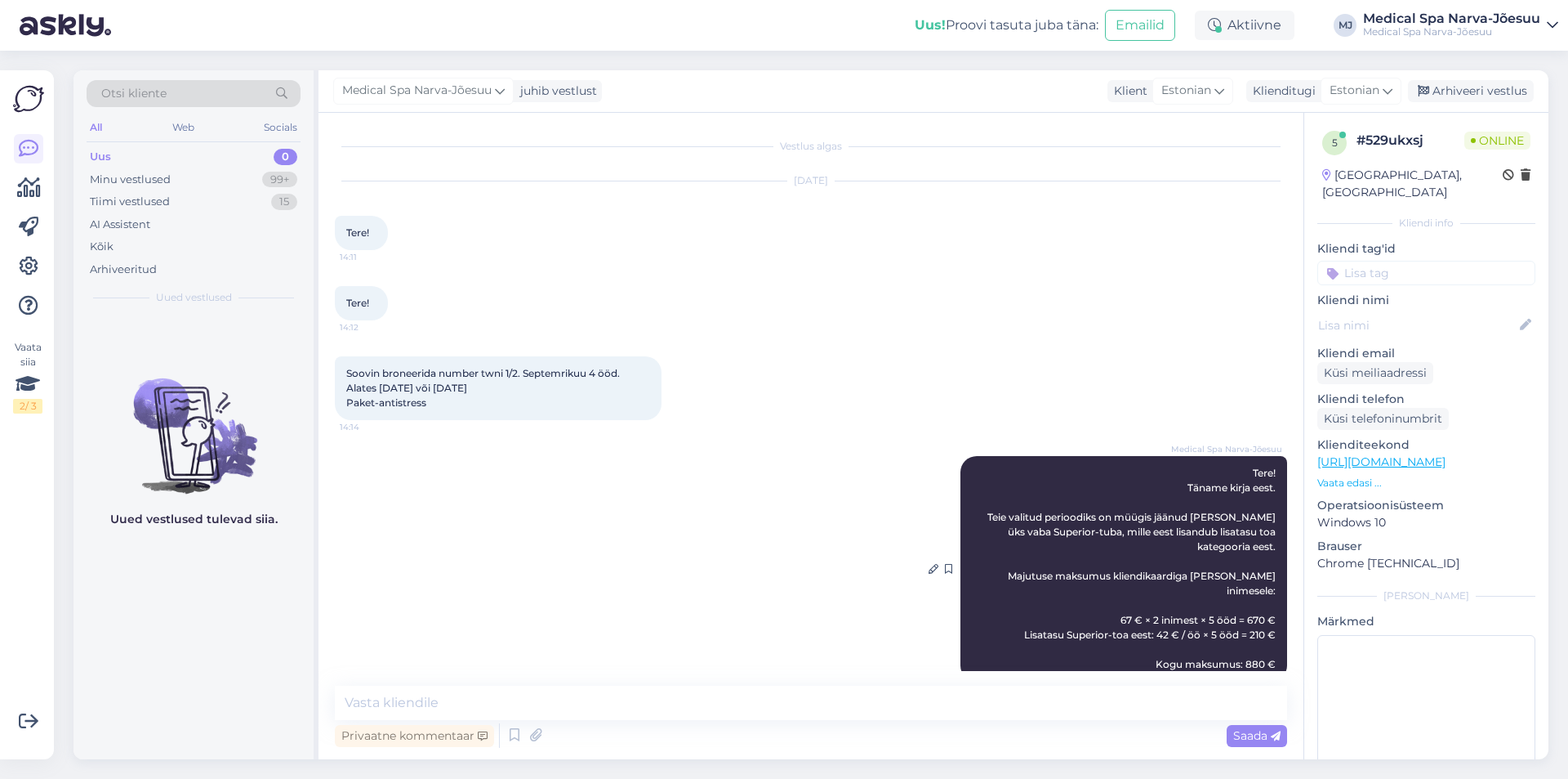
click at [1257, 639] on div "Medical Spa Narva-Jõesuu Tere! Täname kirja eest. Teie valitud perioodiks on mü…" at bounding box center [1124, 569] width 327 height 226
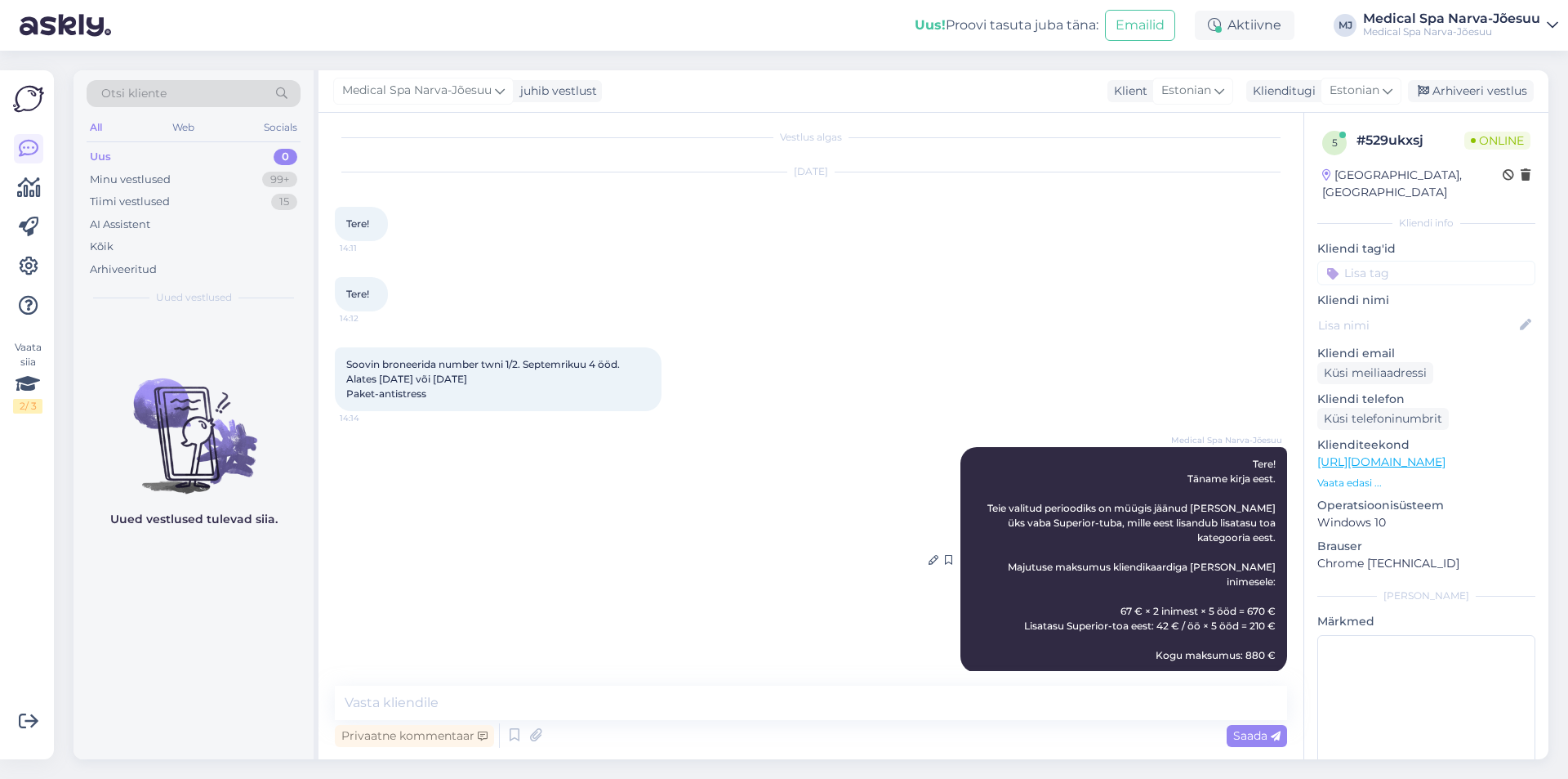
scroll to position [14, 0]
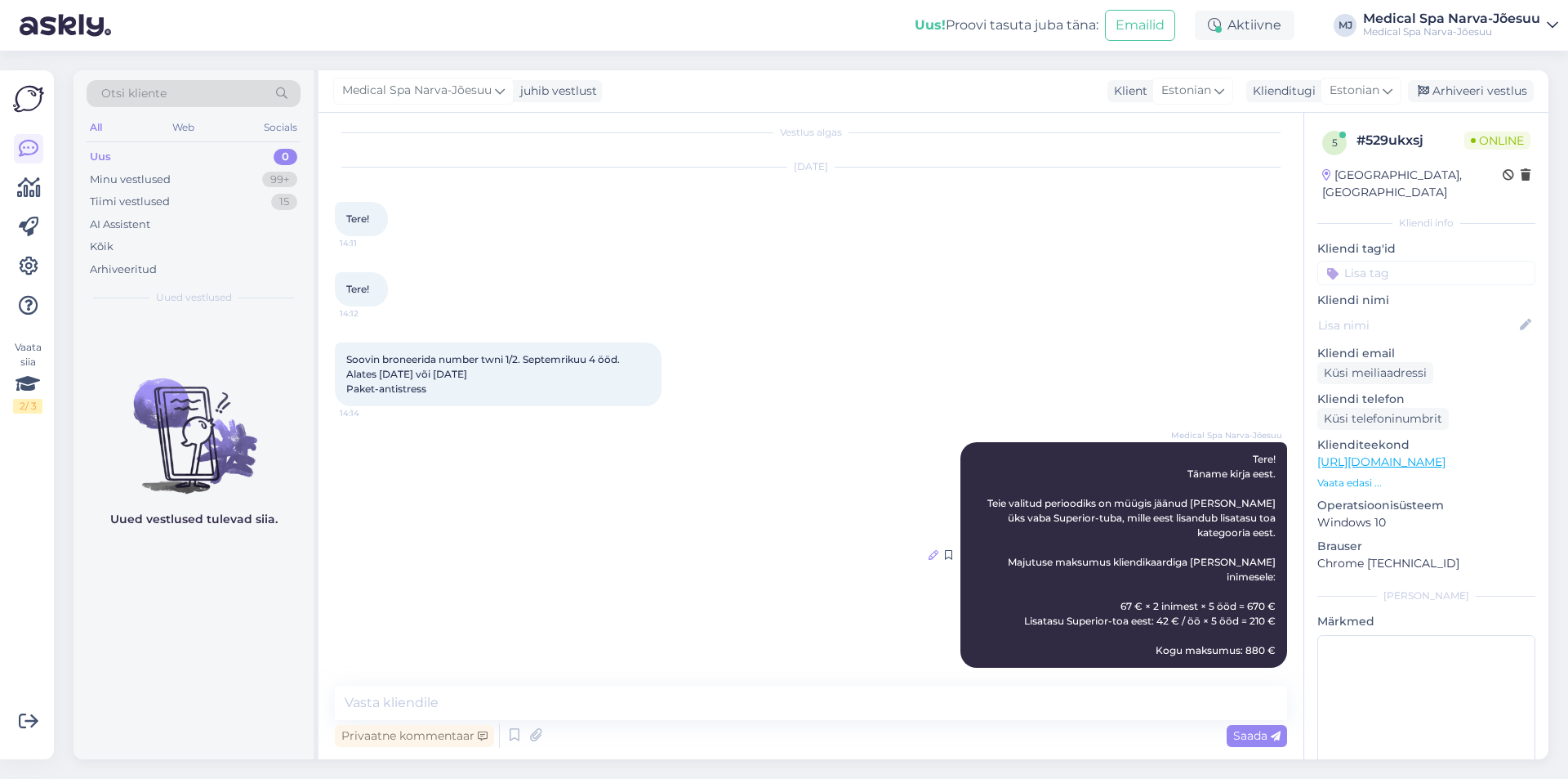
click at [929, 551] on icon at bounding box center [934, 554] width 10 height 10
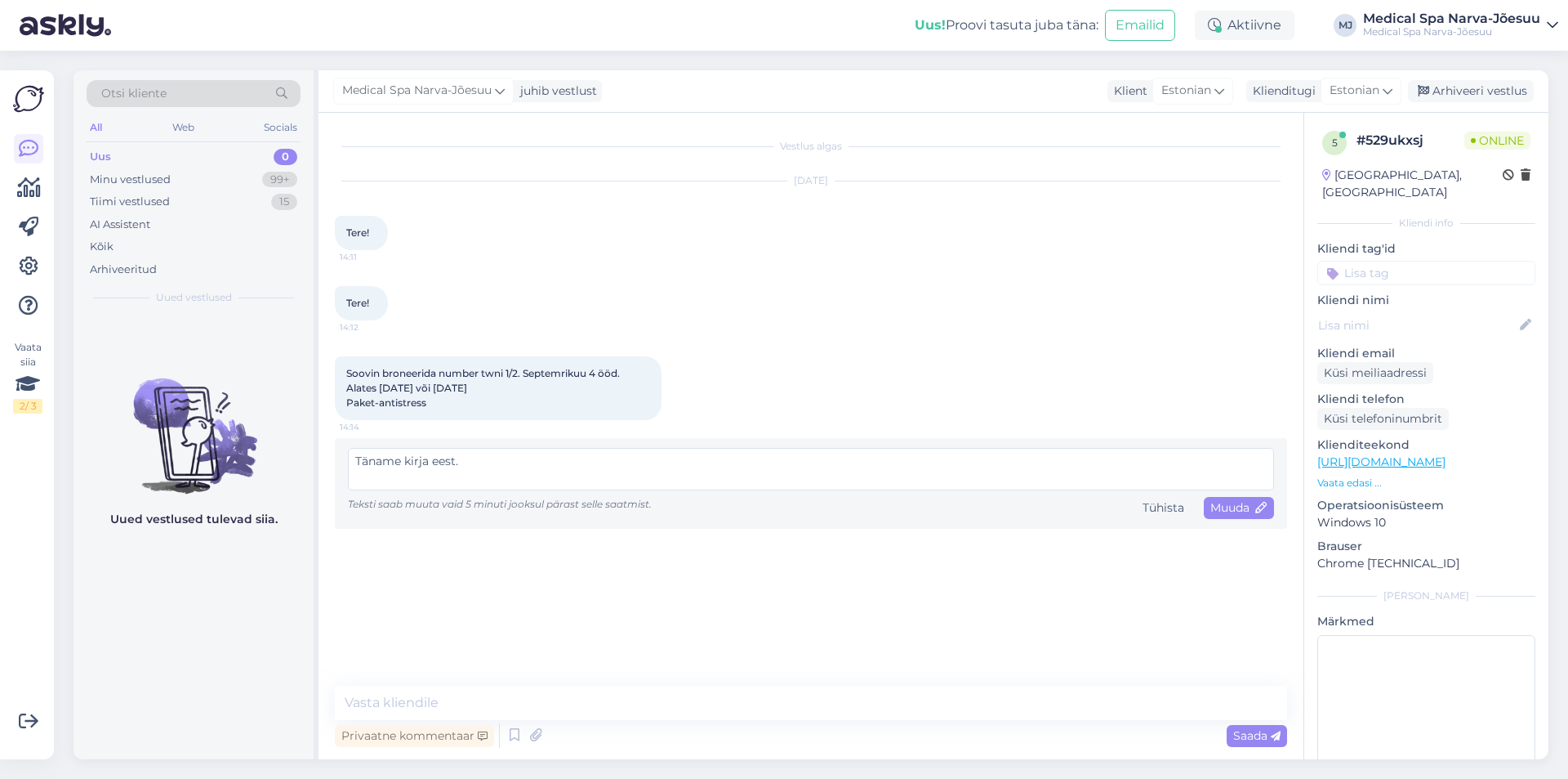
scroll to position [0, 0]
drag, startPoint x: 529, startPoint y: 481, endPoint x: 243, endPoint y: 475, distance: 286.1
click at [243, 475] on div "Otsi kliente All Web Socials Uus 0 Minu vestlused 99+ Tiimi vestlused 15 AI Ass…" at bounding box center [811, 415] width 1475 height 689
click at [477, 457] on textarea "Tere! Täname kirja eest. Teie valitud perioodiks on müügis jäänud [PERSON_NAME]…" at bounding box center [810, 468] width 926 height 42
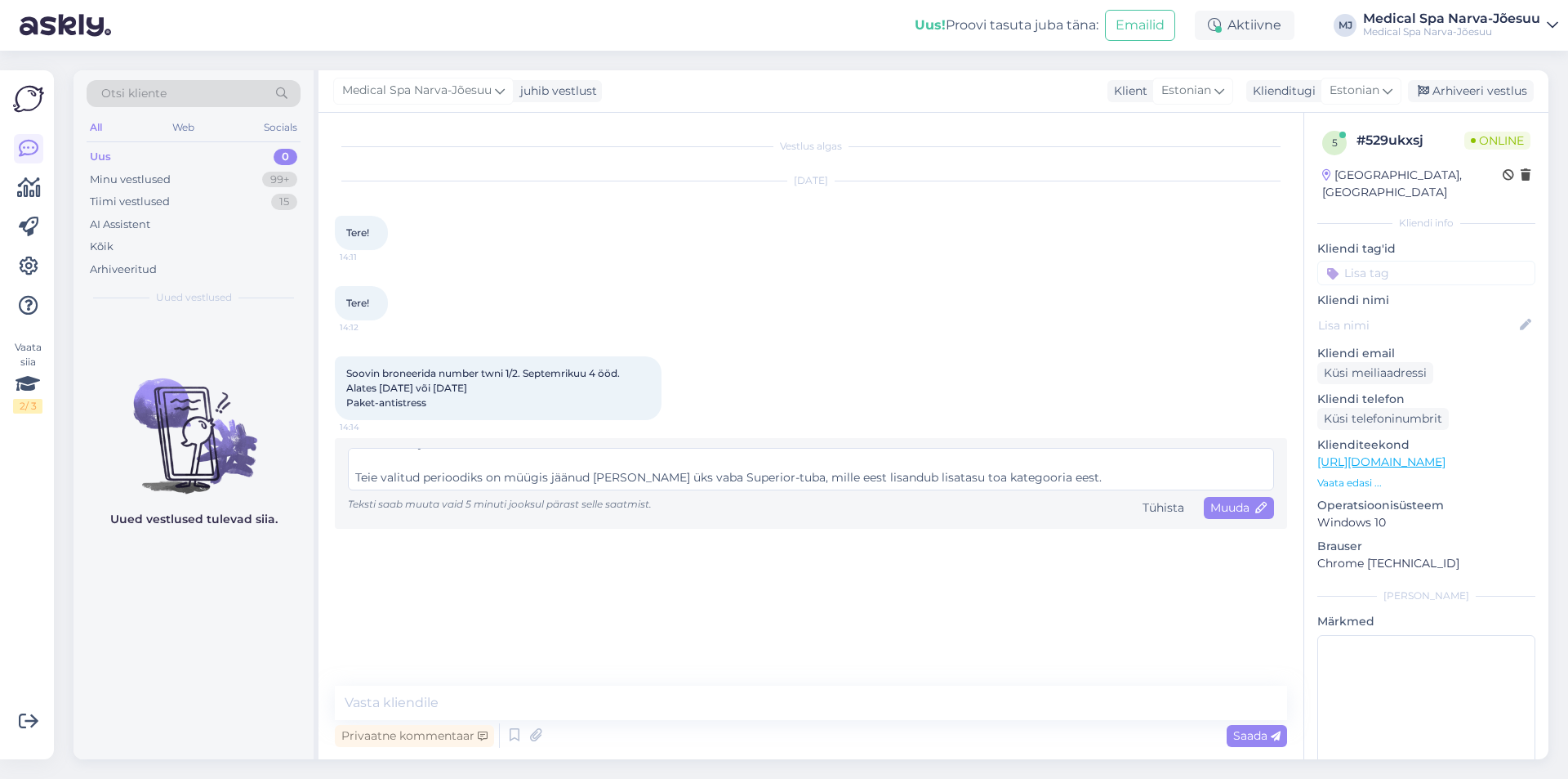
click at [477, 459] on textarea "Tere! Täname kirja eest. Teie valitud perioodiks on müügis jäänud [PERSON_NAME]…" at bounding box center [810, 468] width 926 height 42
click at [481, 459] on textarea "Tere! Täname kirja eest. Teie valitud perioodiks on müügis jäänud [PERSON_NAME]…" at bounding box center [810, 468] width 926 height 42
type textarea "Tere! Täname kirja eest. Teie valitud perioodiks 10 on müügis jäänud [PERSON_NA…"
click at [1173, 509] on div "Tühista" at bounding box center [1163, 508] width 54 height 22
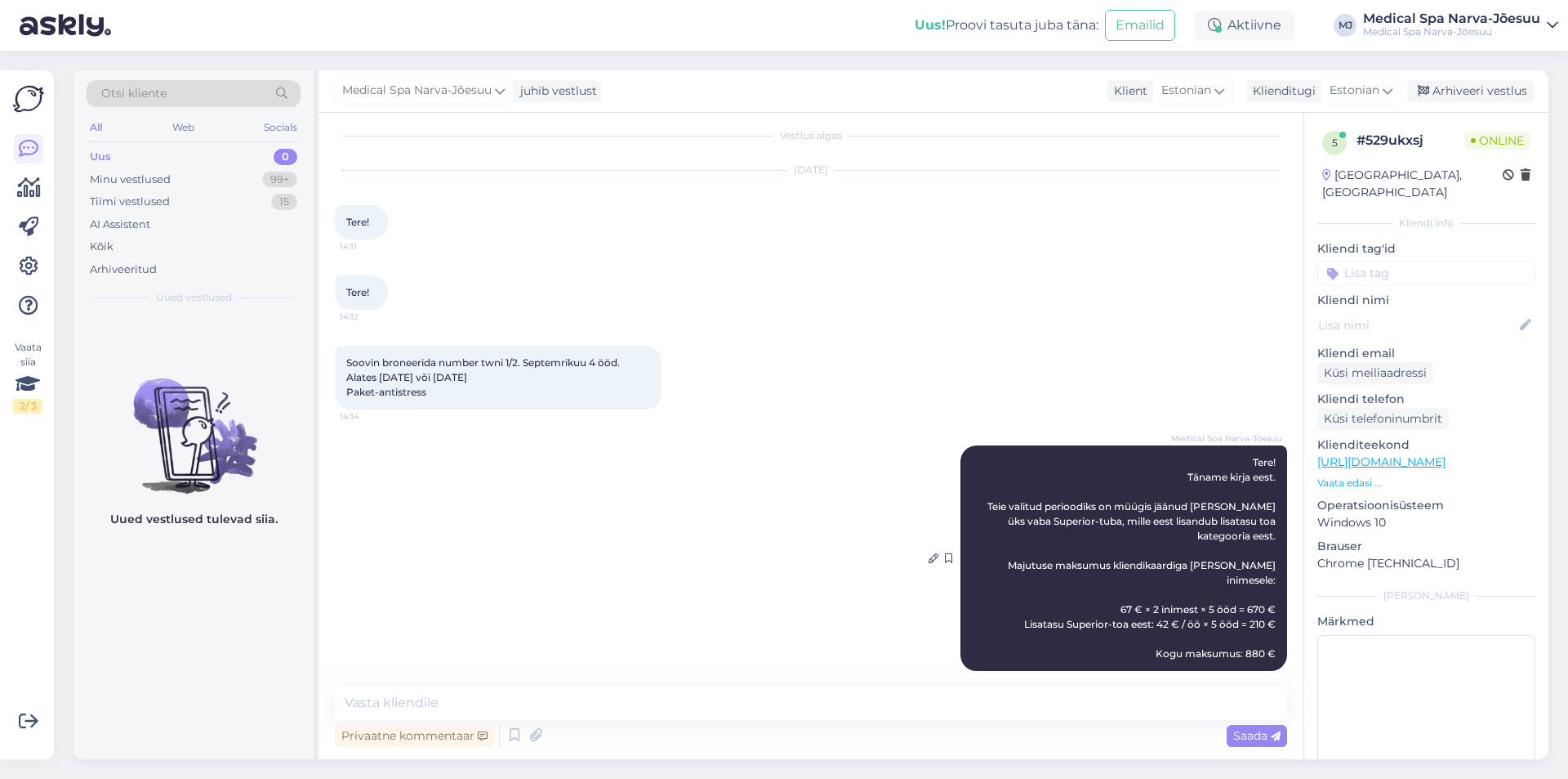
scroll to position [14, 0]
click at [929, 550] on icon at bounding box center [934, 554] width 10 height 10
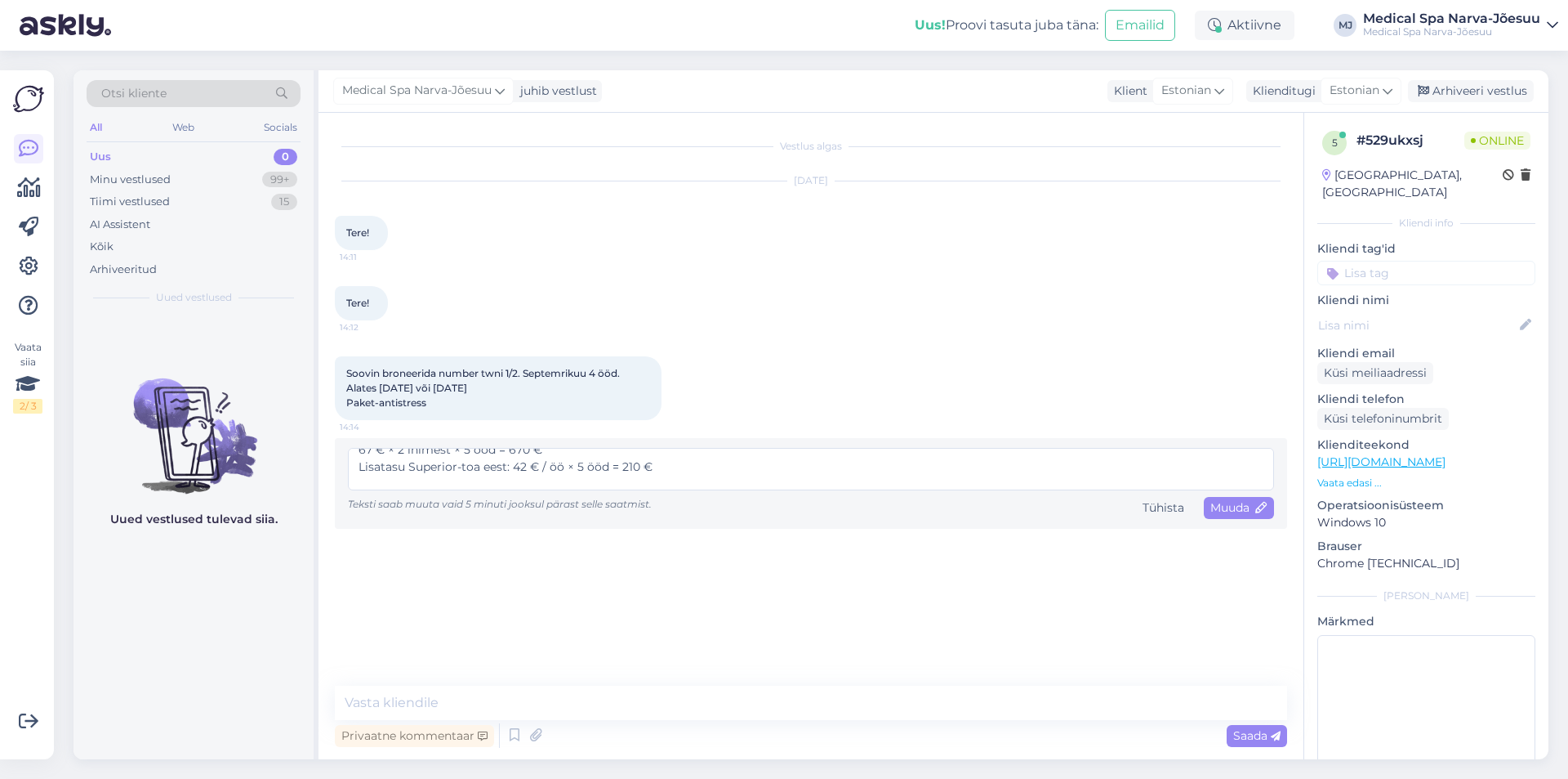
scroll to position [98, 0]
click at [468, 481] on textarea "Tere! Täname kirja eest. Teie valitud perioodiks on müügis jäänud [PERSON_NAME]…" at bounding box center [810, 468] width 926 height 42
click at [526, 480] on textarea "Tere! Täname kirja eest. Teie valitud perioodiks on müügis jäänud [PERSON_NAME]…" at bounding box center [810, 468] width 926 height 42
type textarea "Tere! Täname kirja eest. Teie valitud perioodiks on müügis jäänud [PERSON_NAME]…"
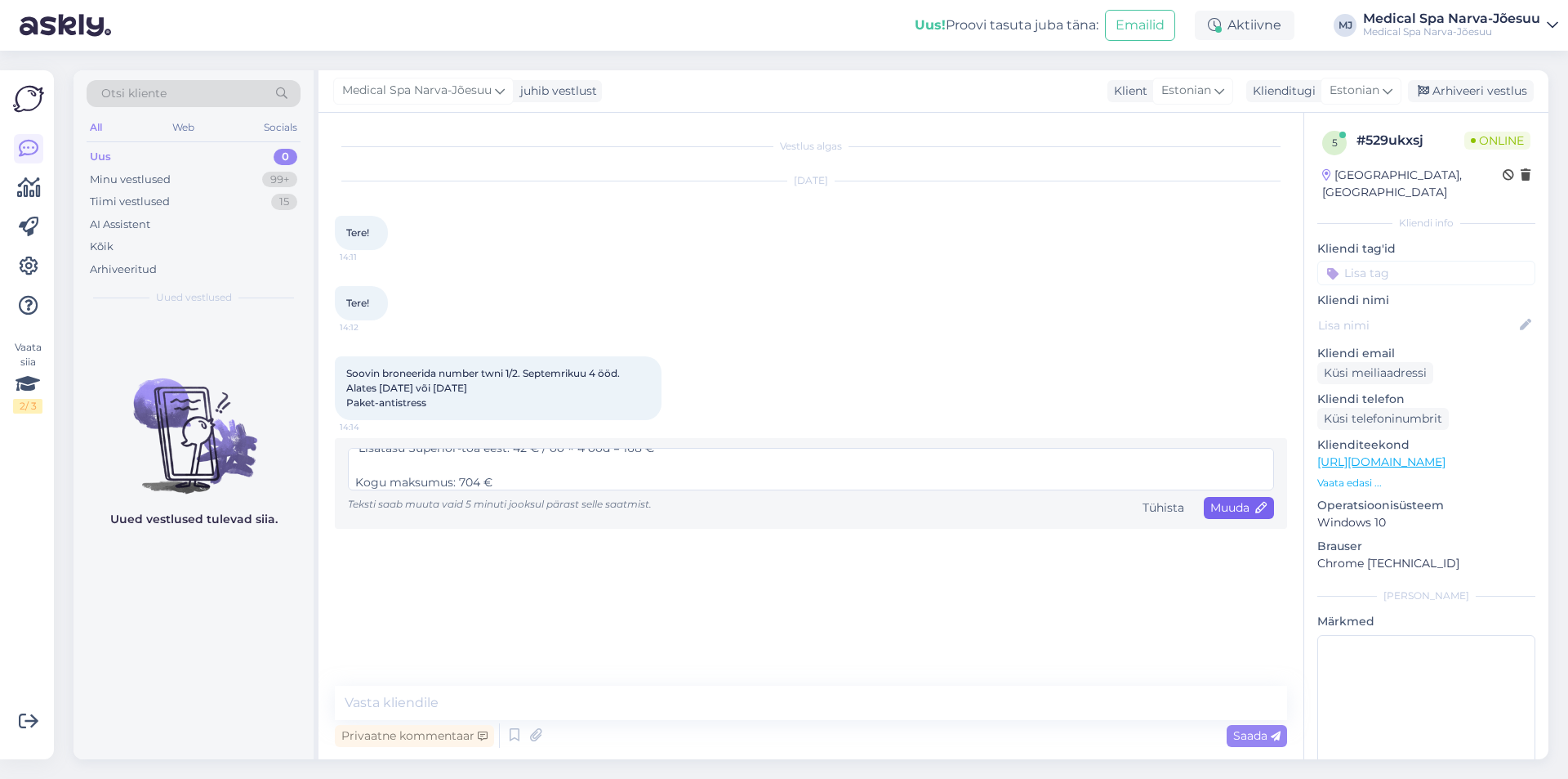
click at [1253, 507] on span "Muuda" at bounding box center [1239, 507] width 57 height 14
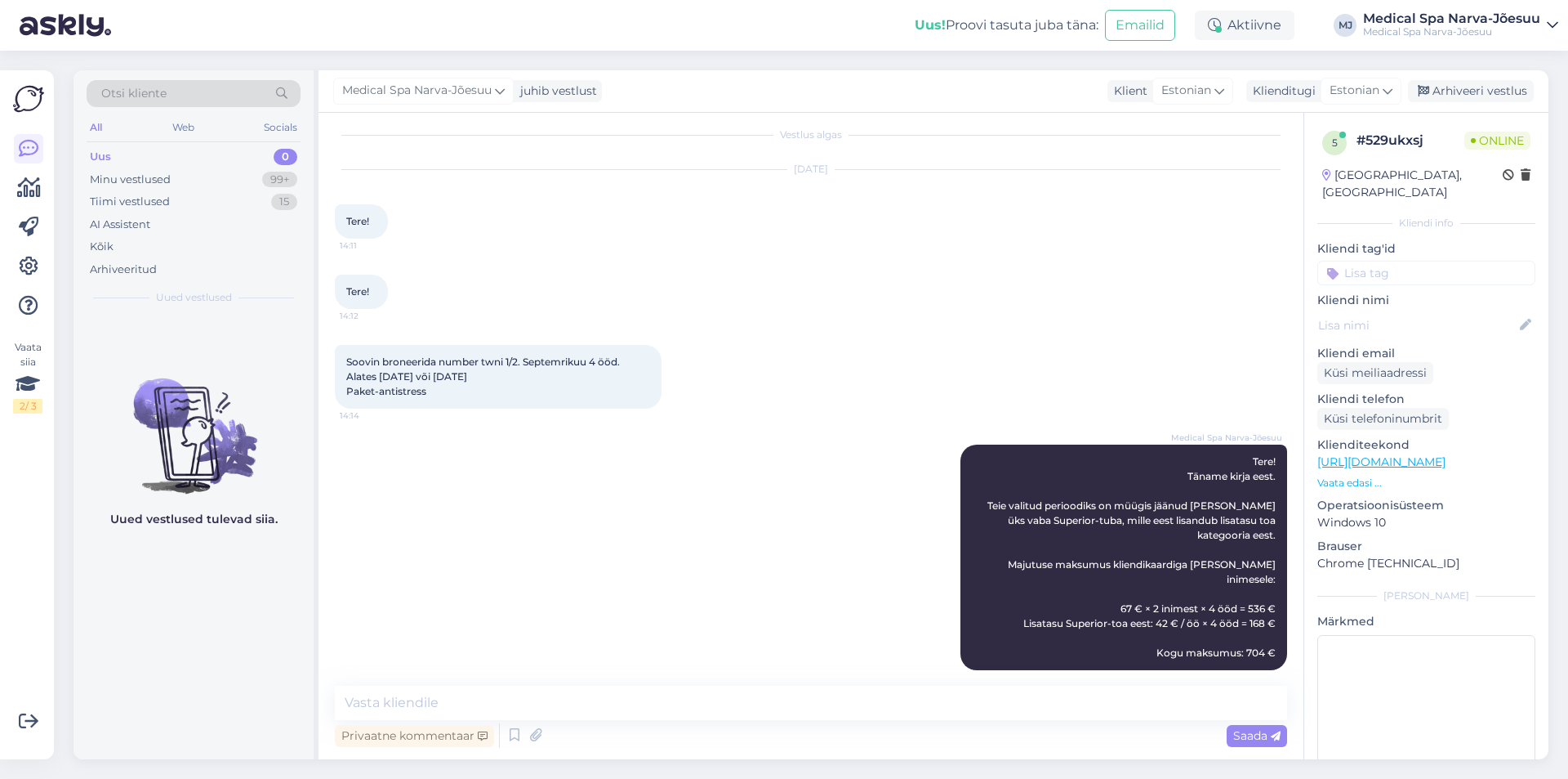
scroll to position [14, 0]
click at [604, 710] on textarea at bounding box center [810, 703] width 953 height 34
paste textarea "[PERSON_NAME] Teile majutust 3 ööks ajavahemikus 12.–15.09 kaheses standardtoas…"
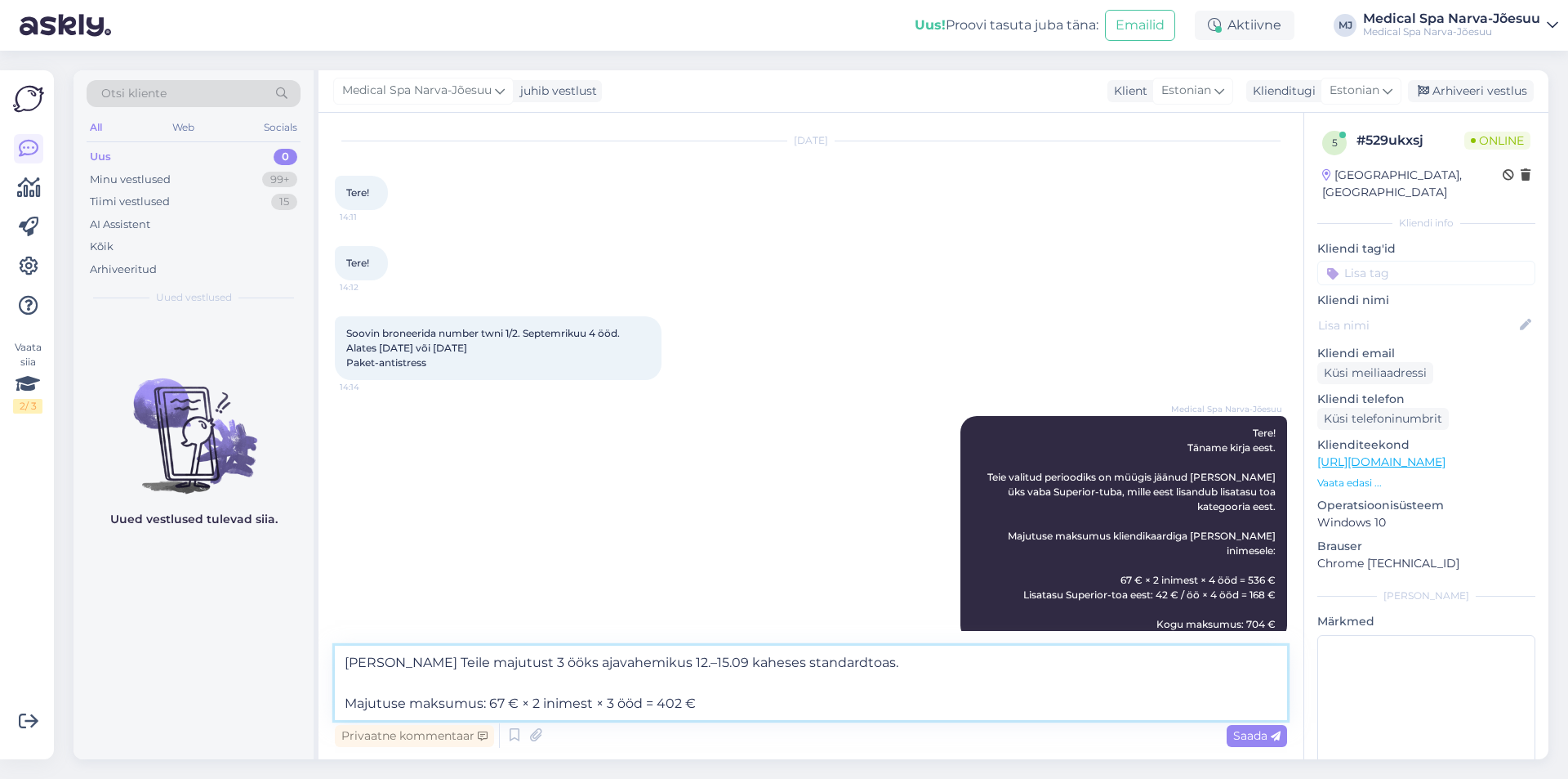
scroll to position [54, 0]
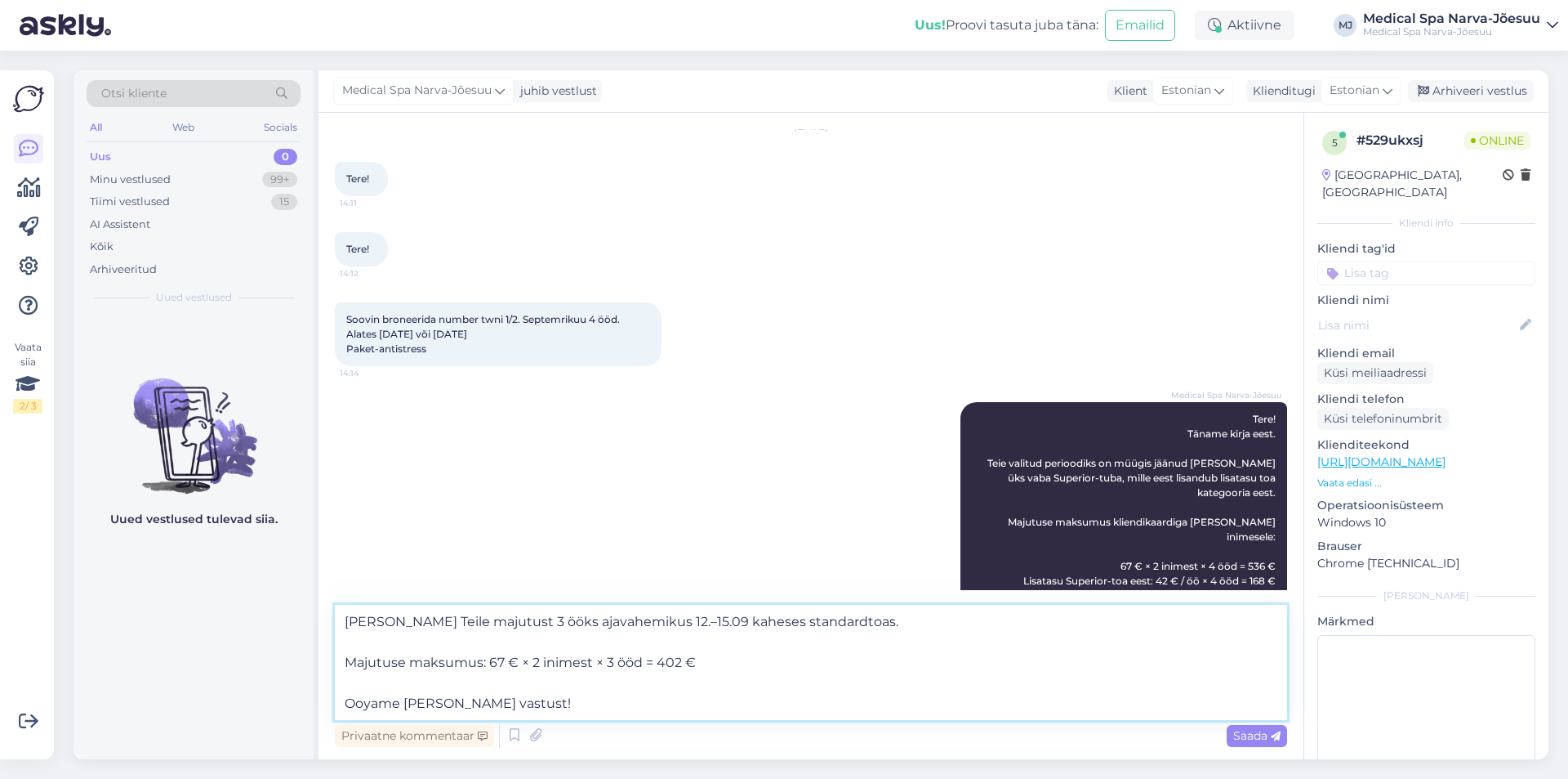
click at [373, 701] on textarea "[PERSON_NAME] Teile majutust 3 ööks ajavahemikus 12.–15.09 kaheses standardtoas…" at bounding box center [810, 662] width 953 height 116
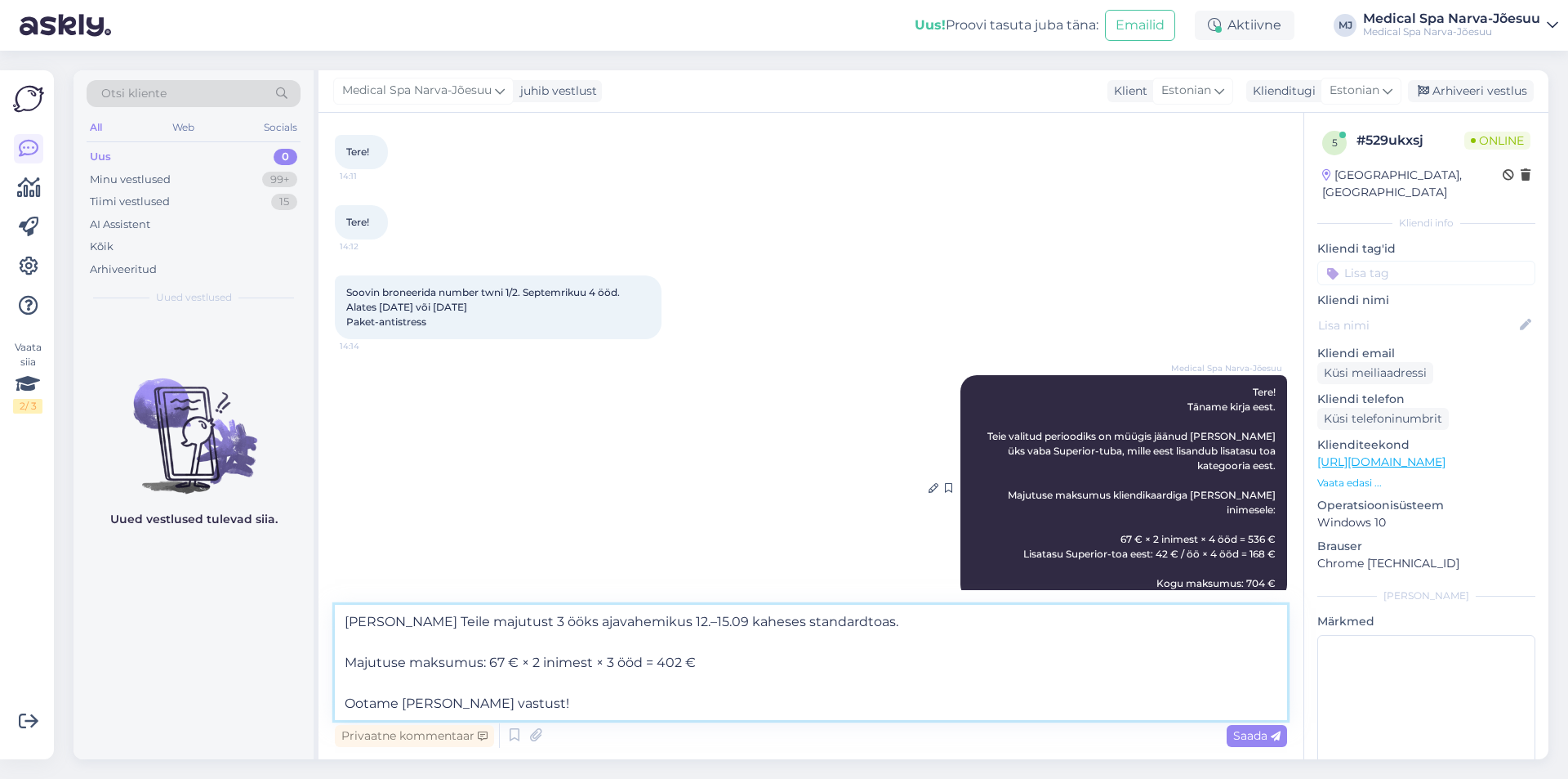
scroll to position [95, 0]
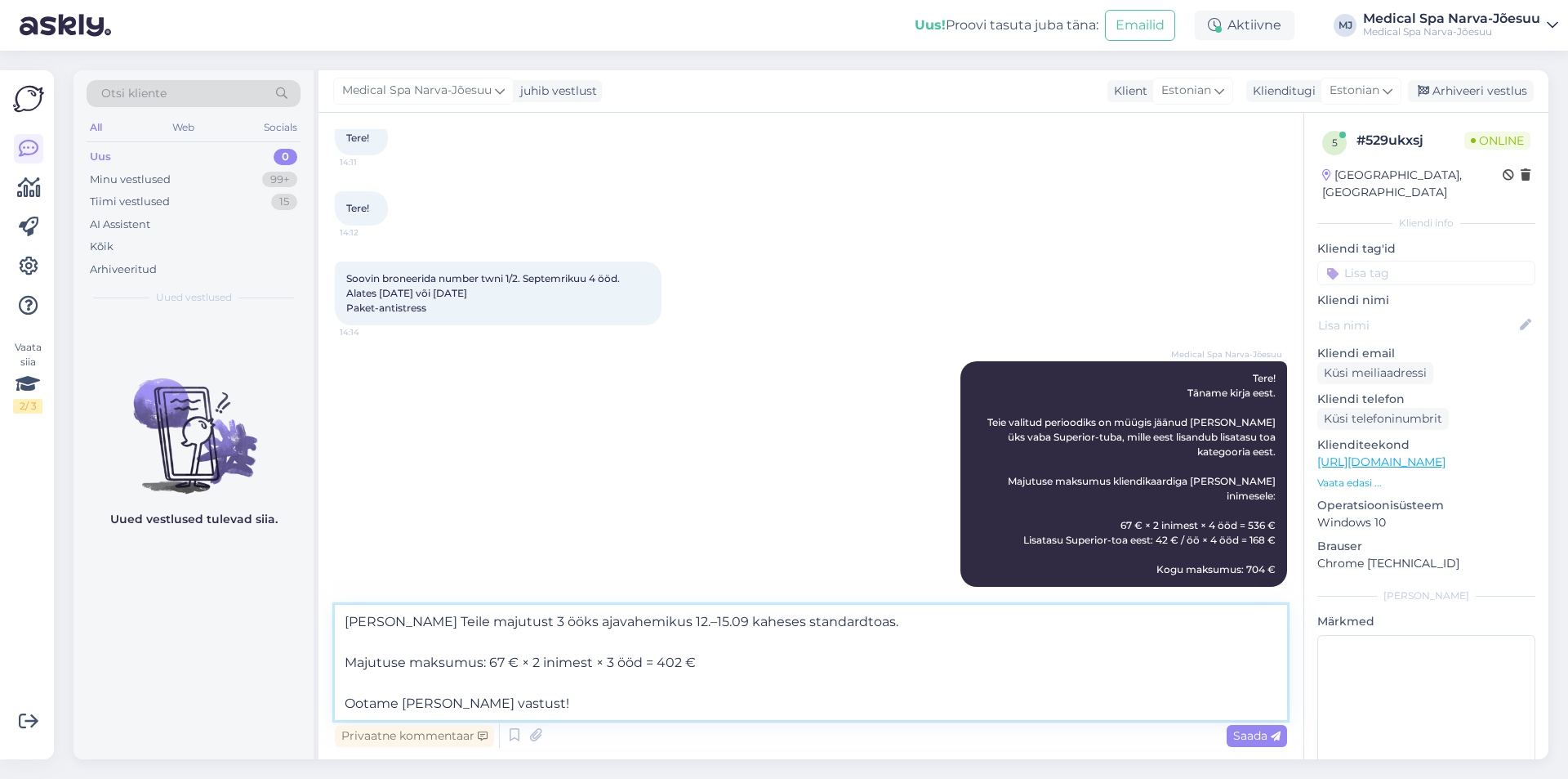
click at [411, 698] on textarea "[PERSON_NAME] Teile majutust 3 ööks ajavahemikus 12.–15.09 kaheses standardtoas…" at bounding box center [810, 662] width 953 height 116
click at [886, 621] on textarea "[PERSON_NAME] Teile majutust 3 ööks ajavahemikus 12.–15.09 kaheses standardtoas…" at bounding box center [810, 662] width 953 height 116
click at [482, 661] on textarea "[PERSON_NAME] Teile majutust 3 ööks ajavahemikus 12.–15.09 kaheses standardtoas…" at bounding box center [810, 662] width 953 height 116
type textarea "[PERSON_NAME] Teile majutust 3 ööks ajavahemikus 12.–15.09 kaheses standardtoas…"
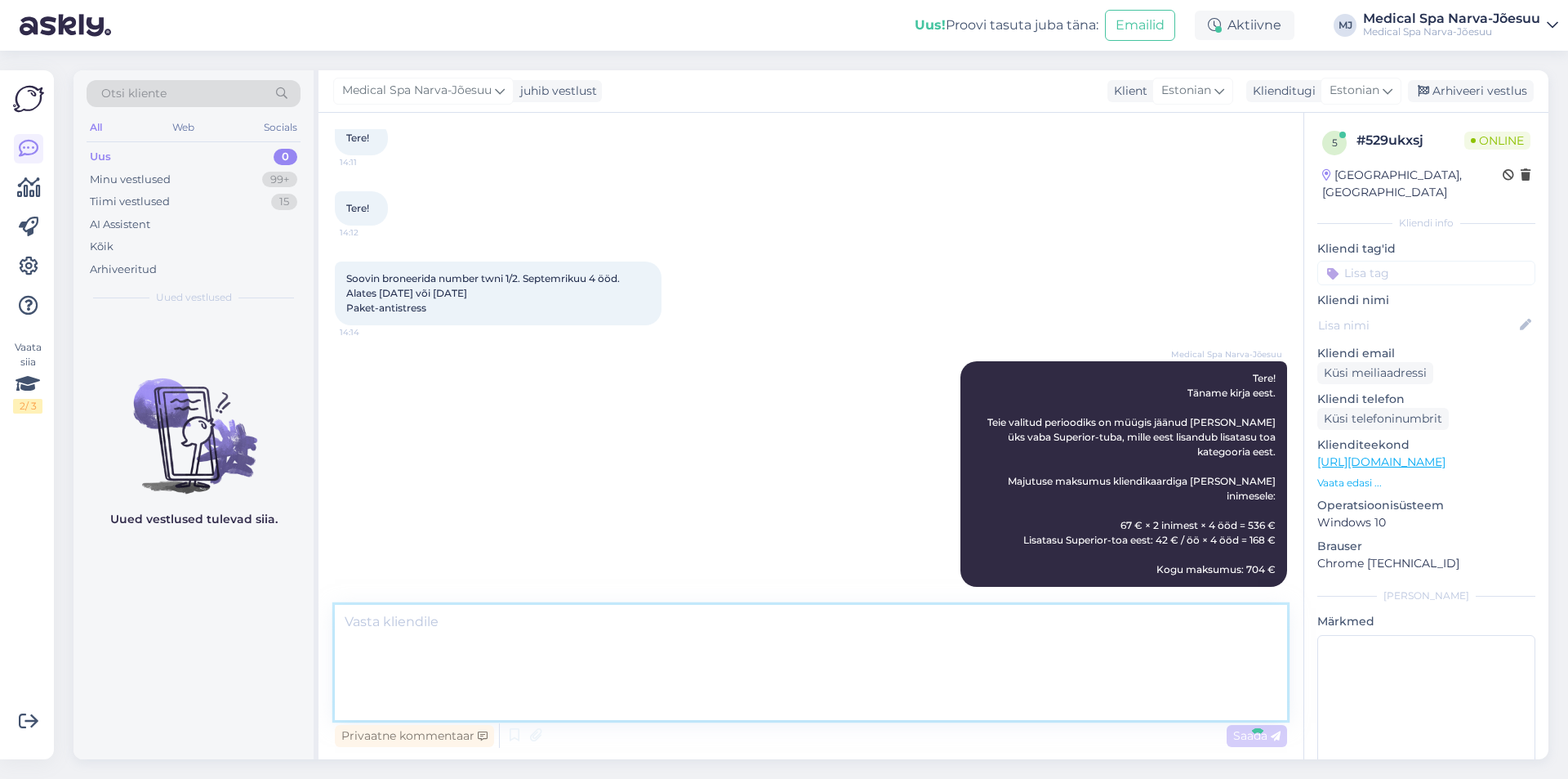
scroll to position [158, 0]
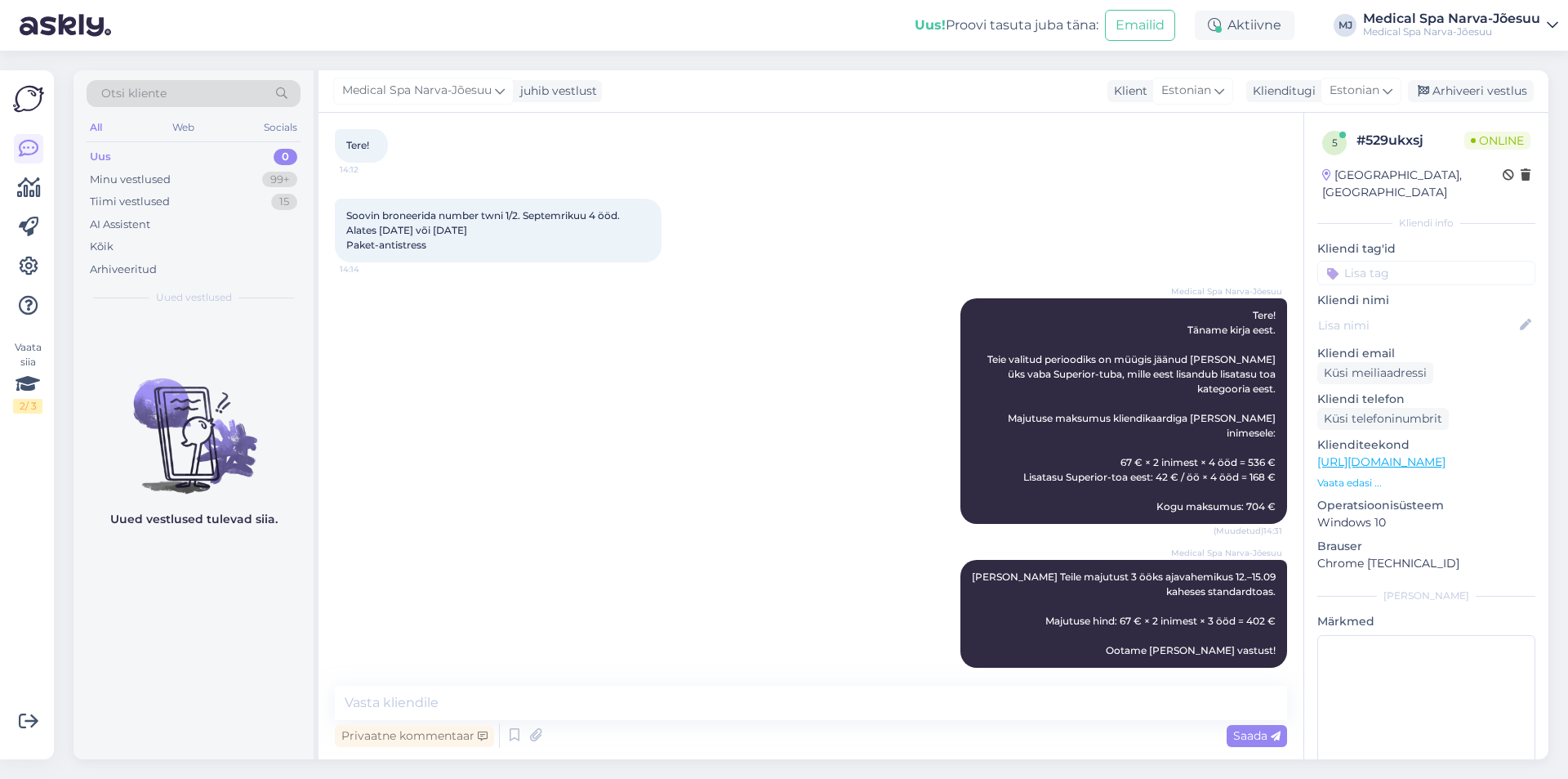
click at [979, 516] on div "Medical Spa Narva-Jõesuu Tere! Täname kirja eest. Teie valitud perioodiks on mü…" at bounding box center [810, 411] width 953 height 262
